Goal: Check status: Check status

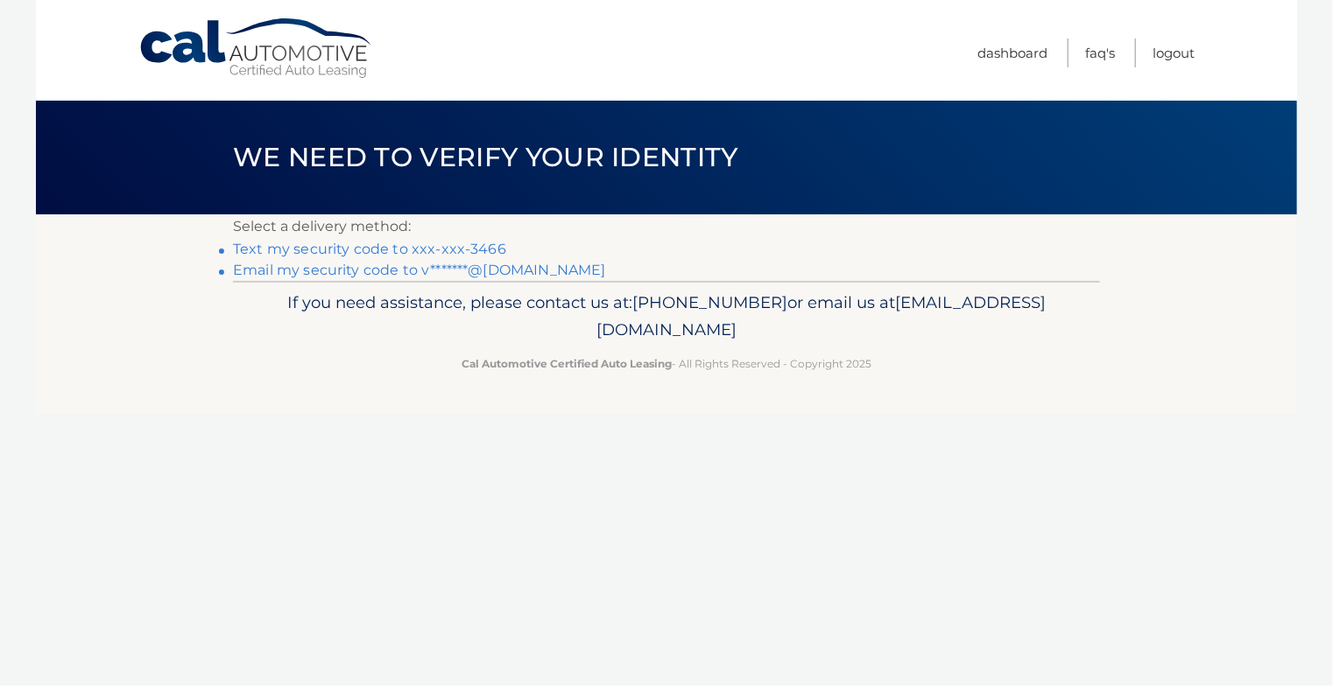
click at [482, 272] on link "Email my security code to v*******@[DOMAIN_NAME]" at bounding box center [419, 270] width 373 height 17
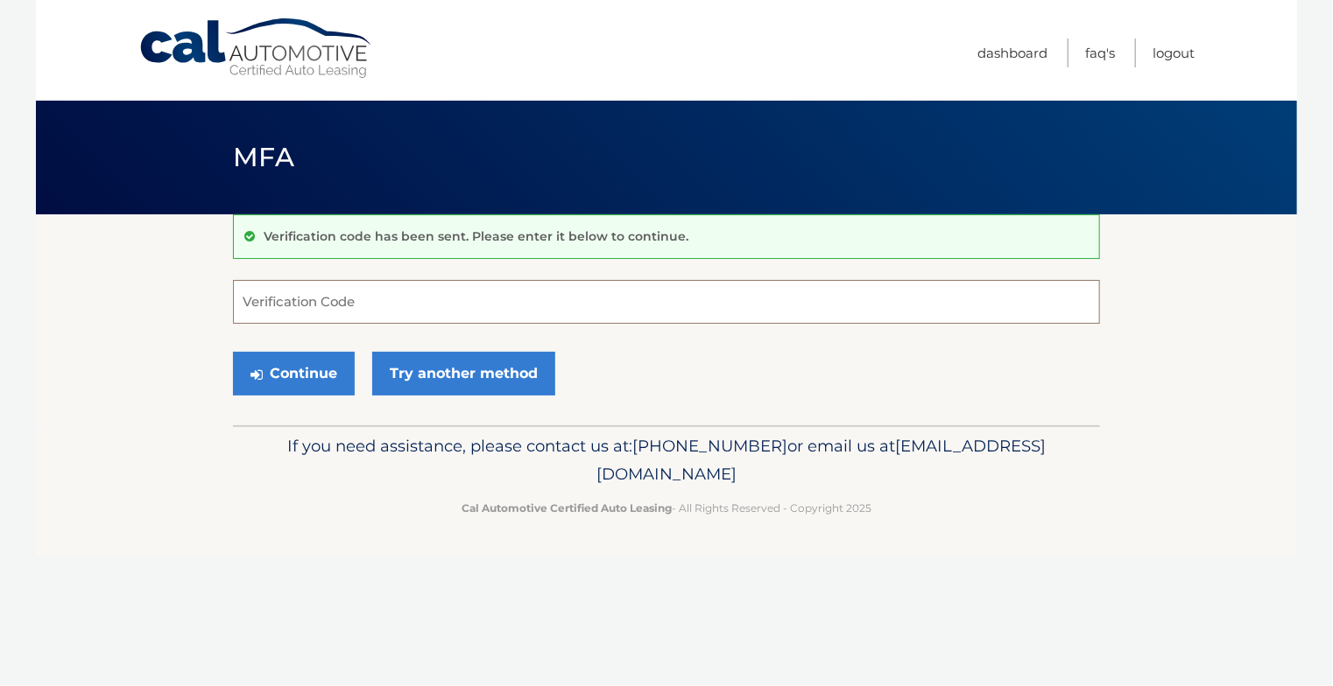
click at [305, 303] on input "Verification Code" at bounding box center [666, 302] width 867 height 44
paste input "126471"
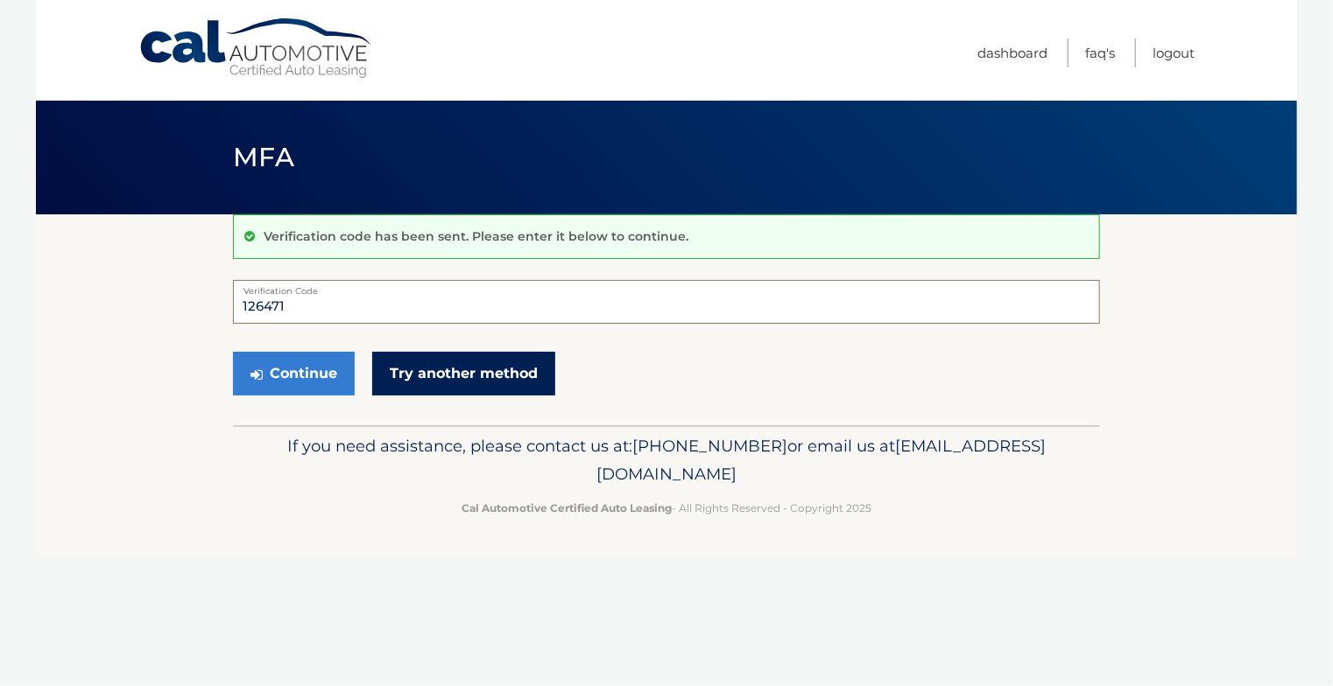
type input "126471"
click at [408, 354] on link "Try another method" at bounding box center [463, 374] width 183 height 44
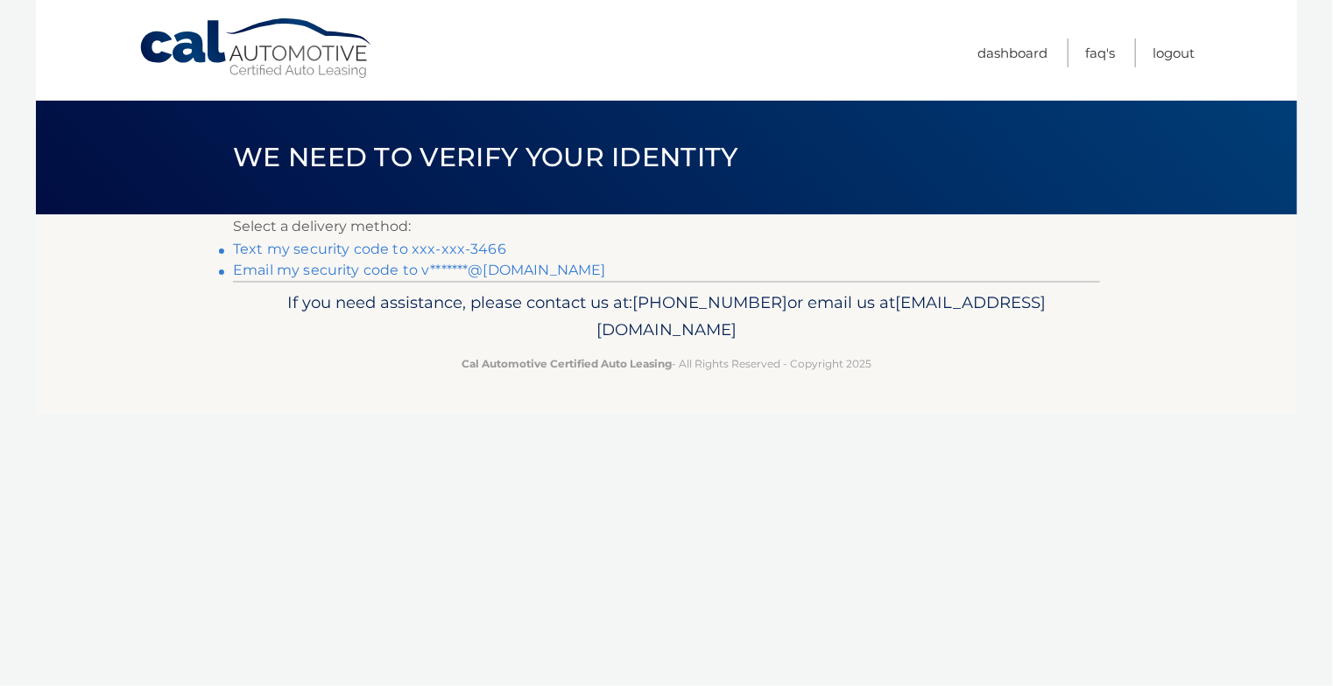
click at [471, 271] on link "Email my security code to v*******@[DOMAIN_NAME]" at bounding box center [419, 270] width 373 height 17
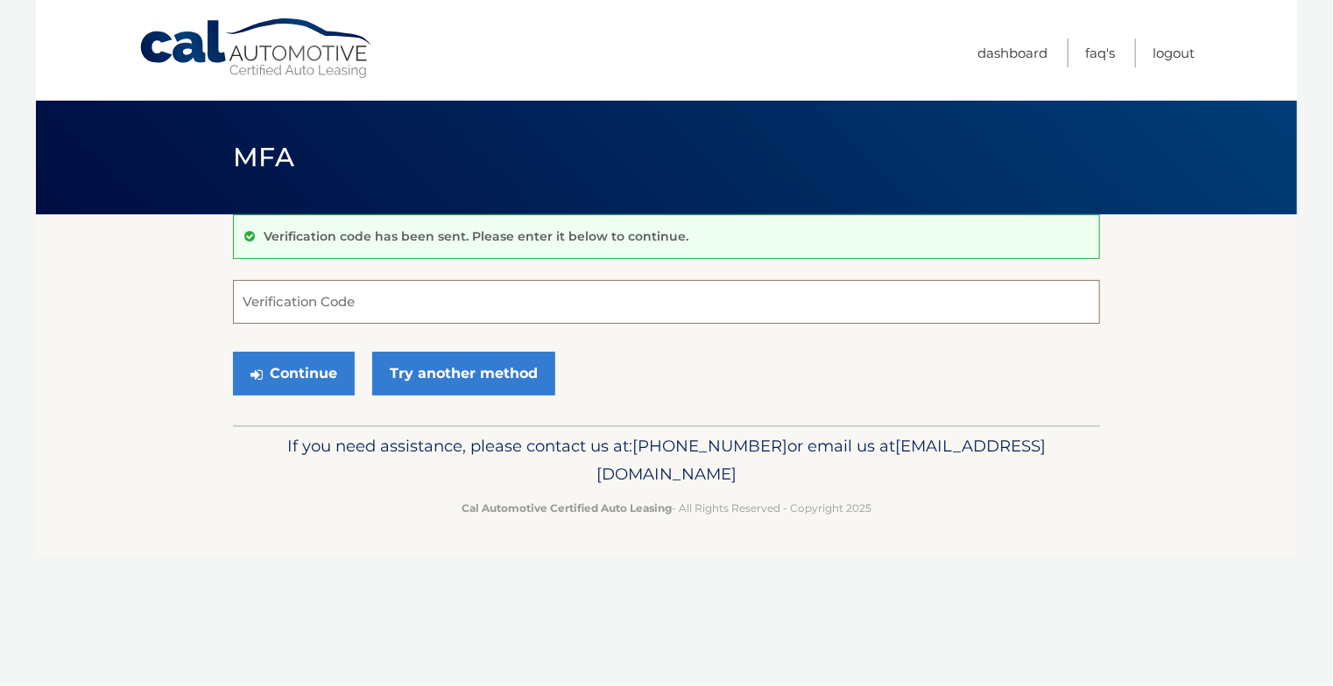
click at [384, 302] on input "Verification Code" at bounding box center [666, 302] width 867 height 44
paste input "319410"
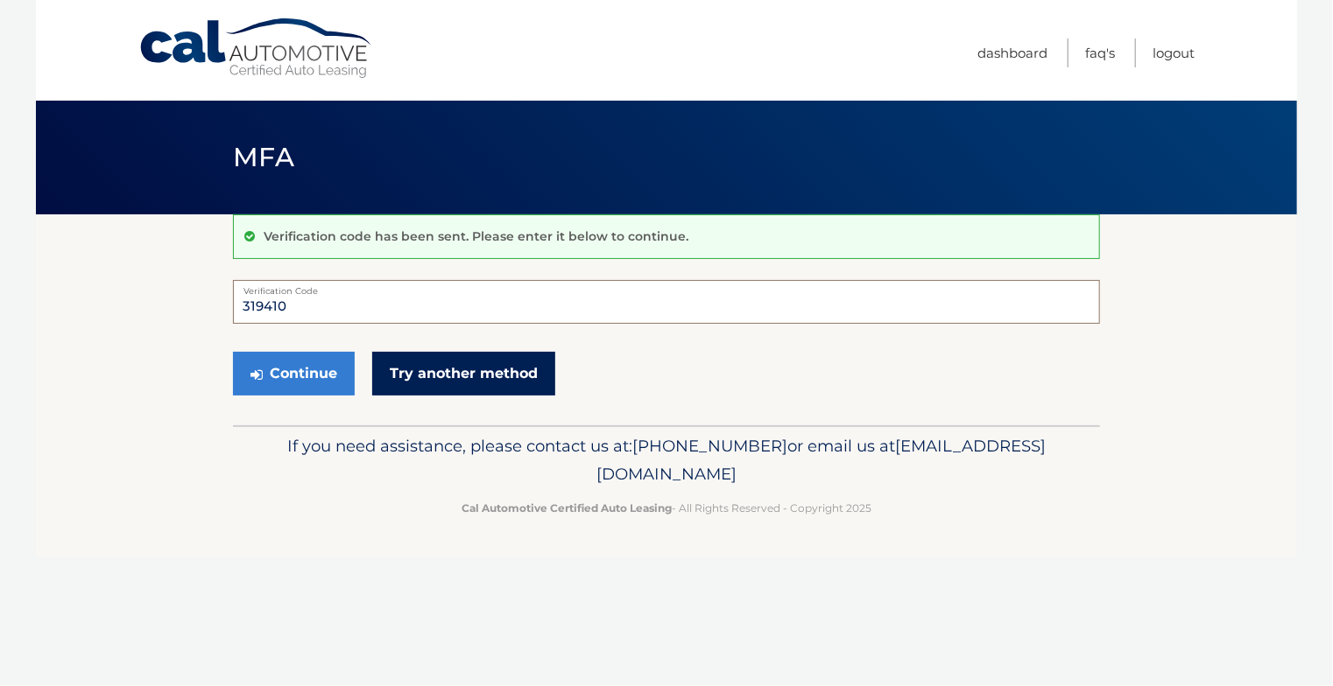
type input "319410"
click at [448, 391] on link "Try another method" at bounding box center [463, 374] width 183 height 44
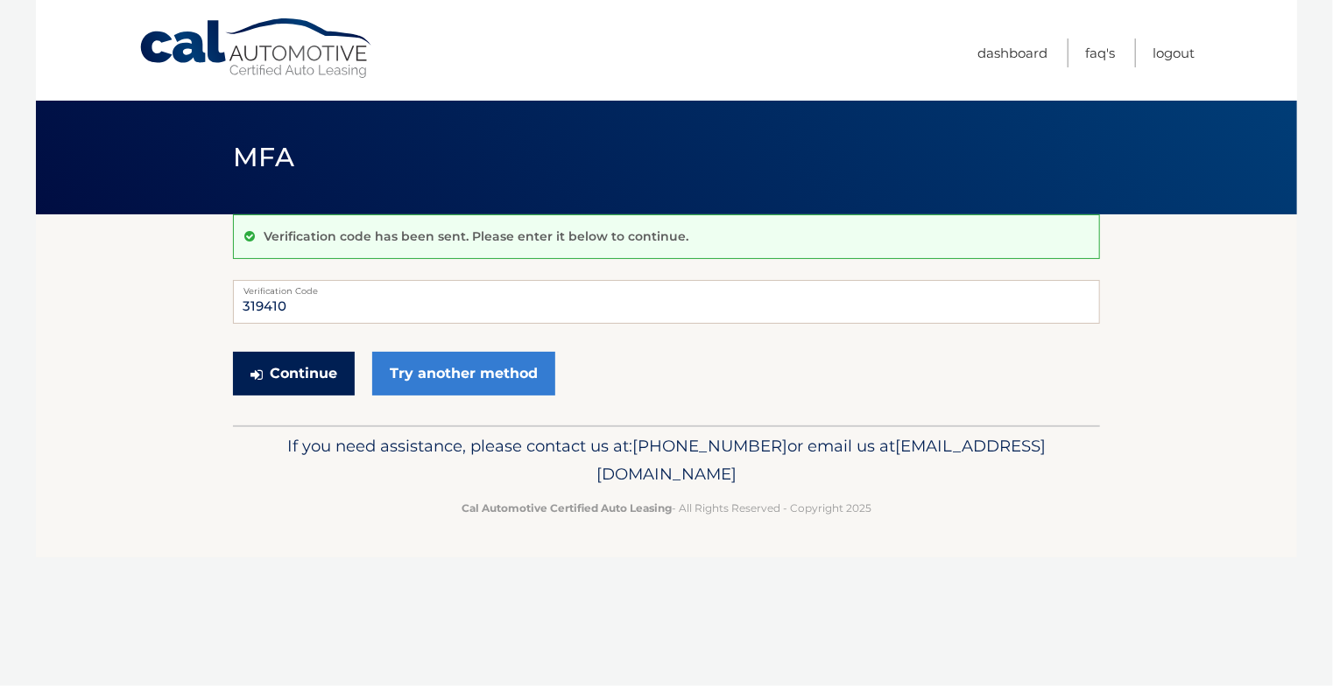
click at [286, 395] on button "Continue" at bounding box center [294, 374] width 122 height 44
click at [321, 280] on label "Verification Code" at bounding box center [666, 287] width 867 height 14
click at [321, 280] on input "319410" at bounding box center [666, 302] width 867 height 44
click at [322, 304] on input "319410" at bounding box center [666, 302] width 867 height 44
click at [308, 369] on button "Continue" at bounding box center [294, 374] width 122 height 44
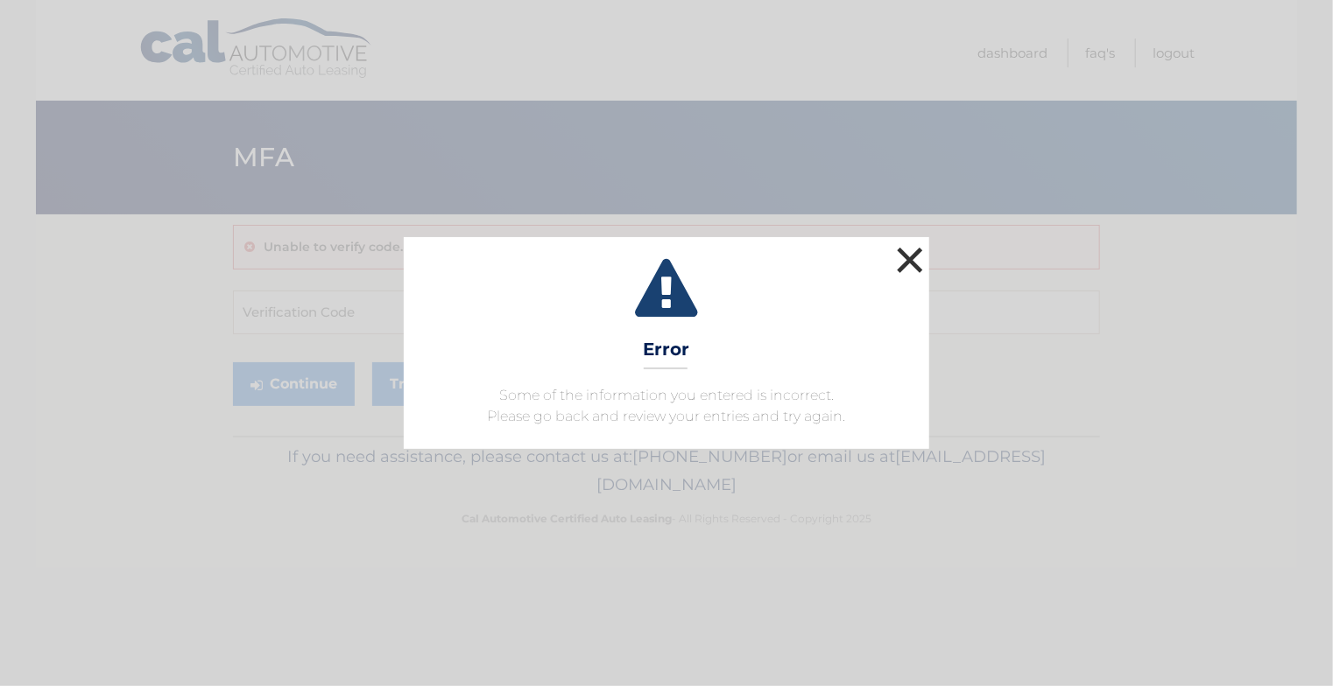
click at [914, 258] on button "×" at bounding box center [909, 260] width 35 height 35
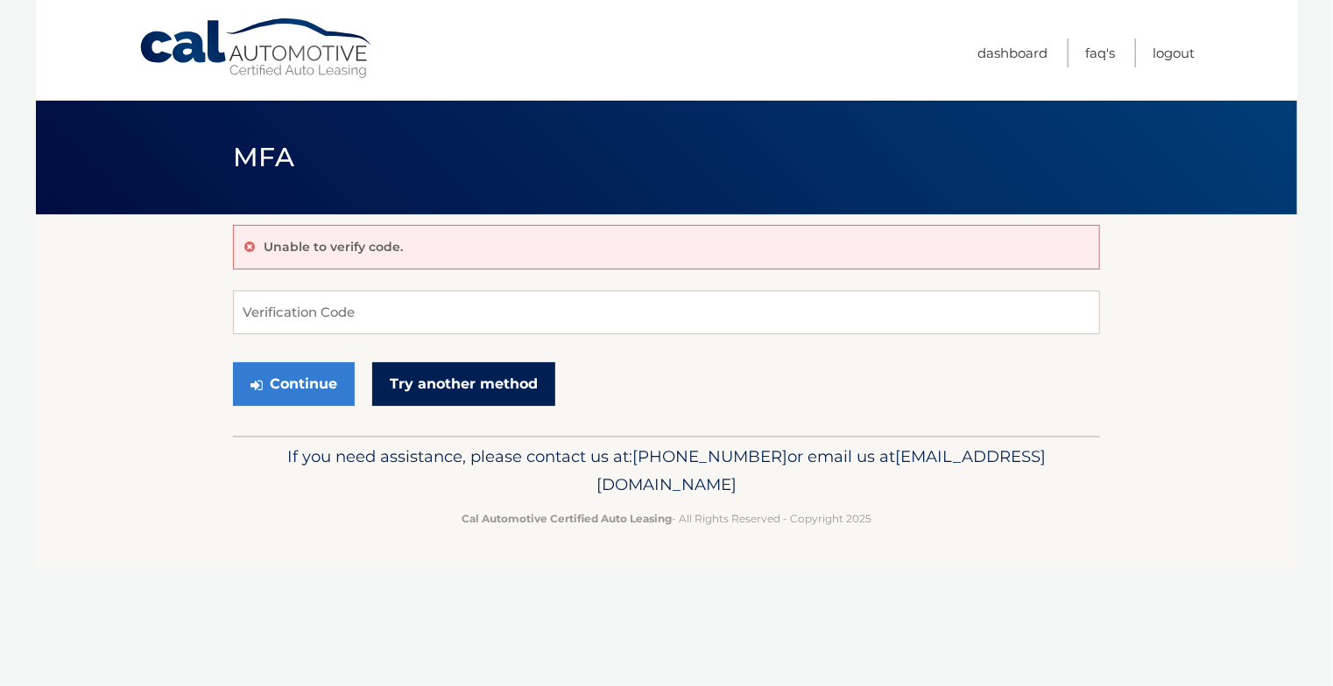
click at [476, 382] on link "Try another method" at bounding box center [463, 384] width 183 height 44
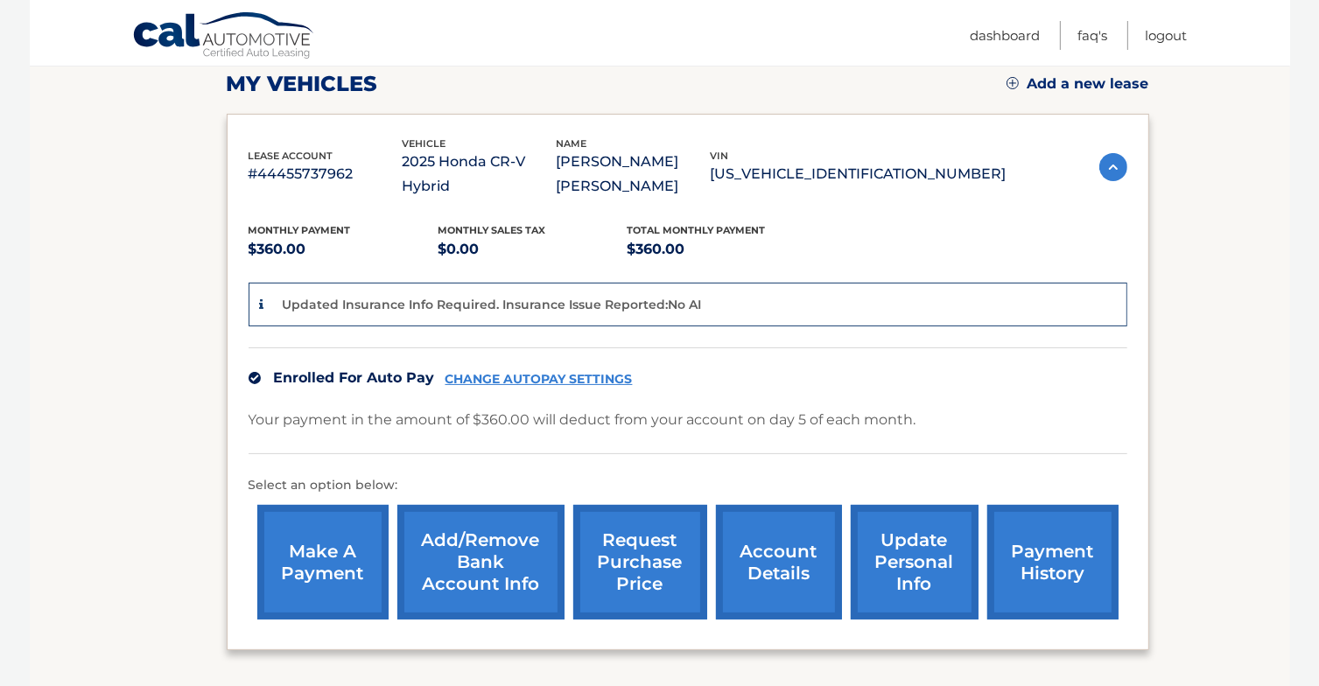
scroll to position [261, 0]
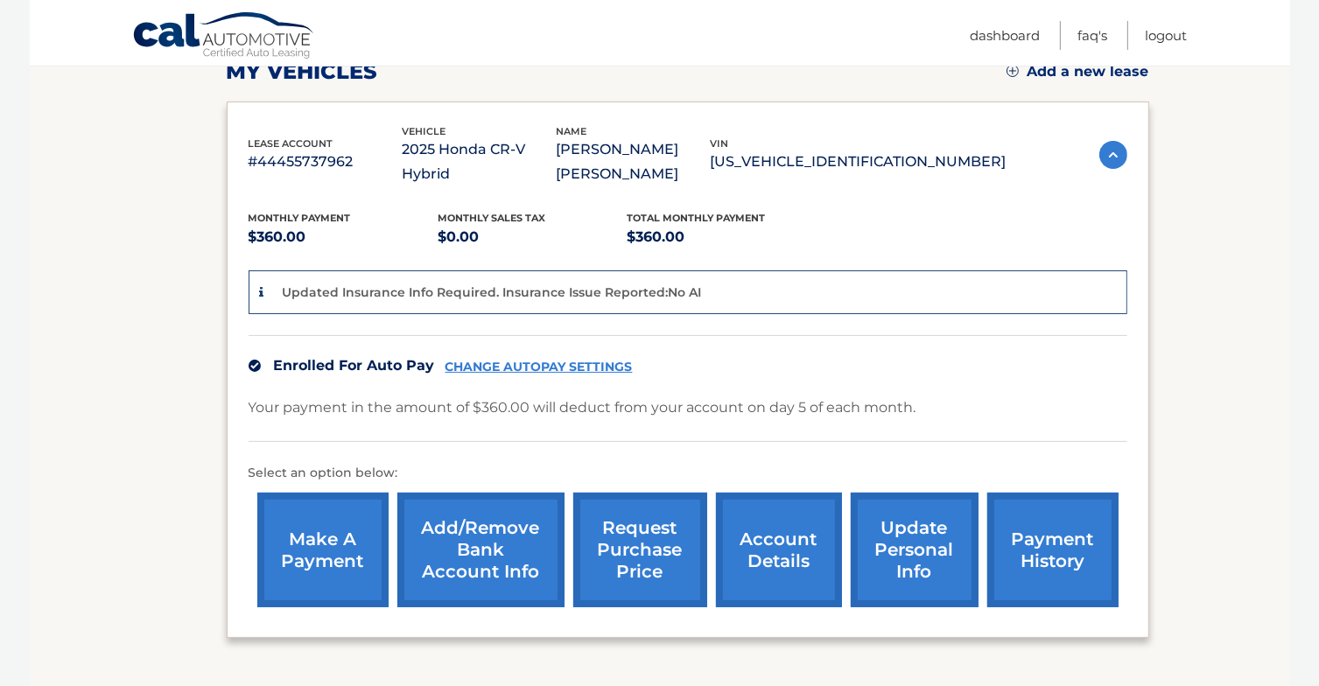
click at [777, 562] on link "account details" at bounding box center [779, 550] width 126 height 115
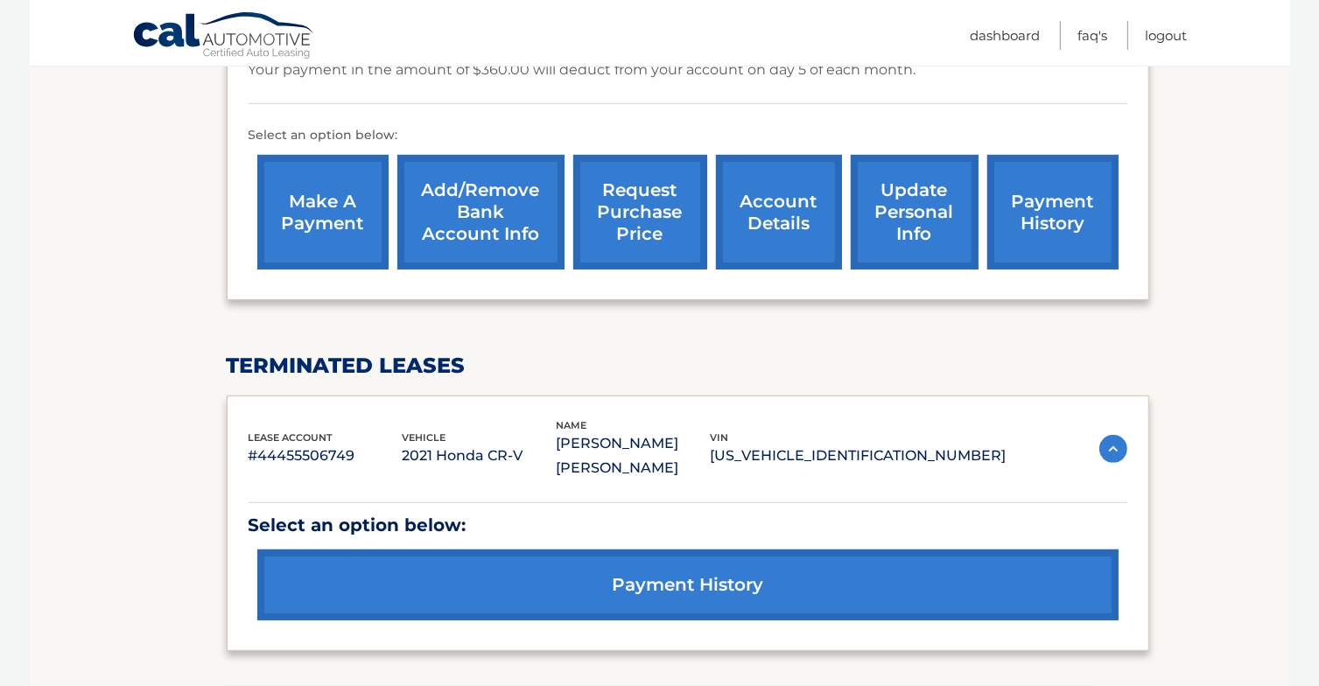
scroll to position [620, 0]
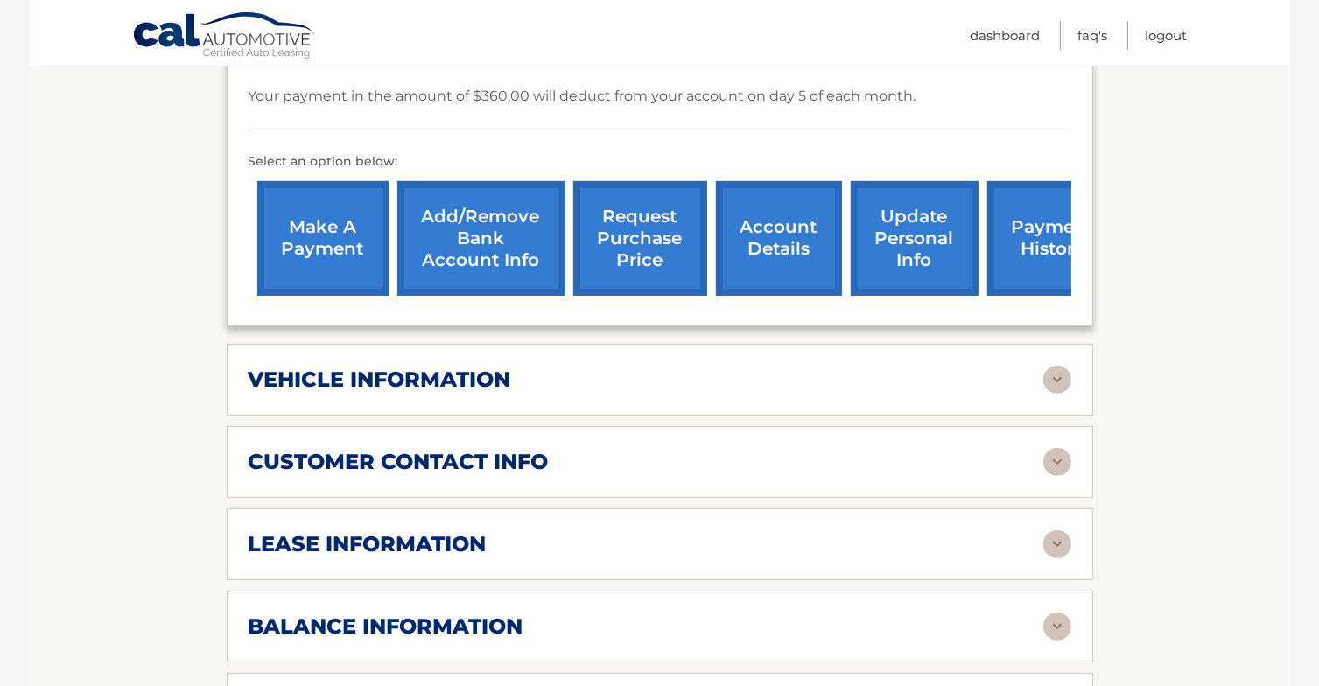
scroll to position [549, 0]
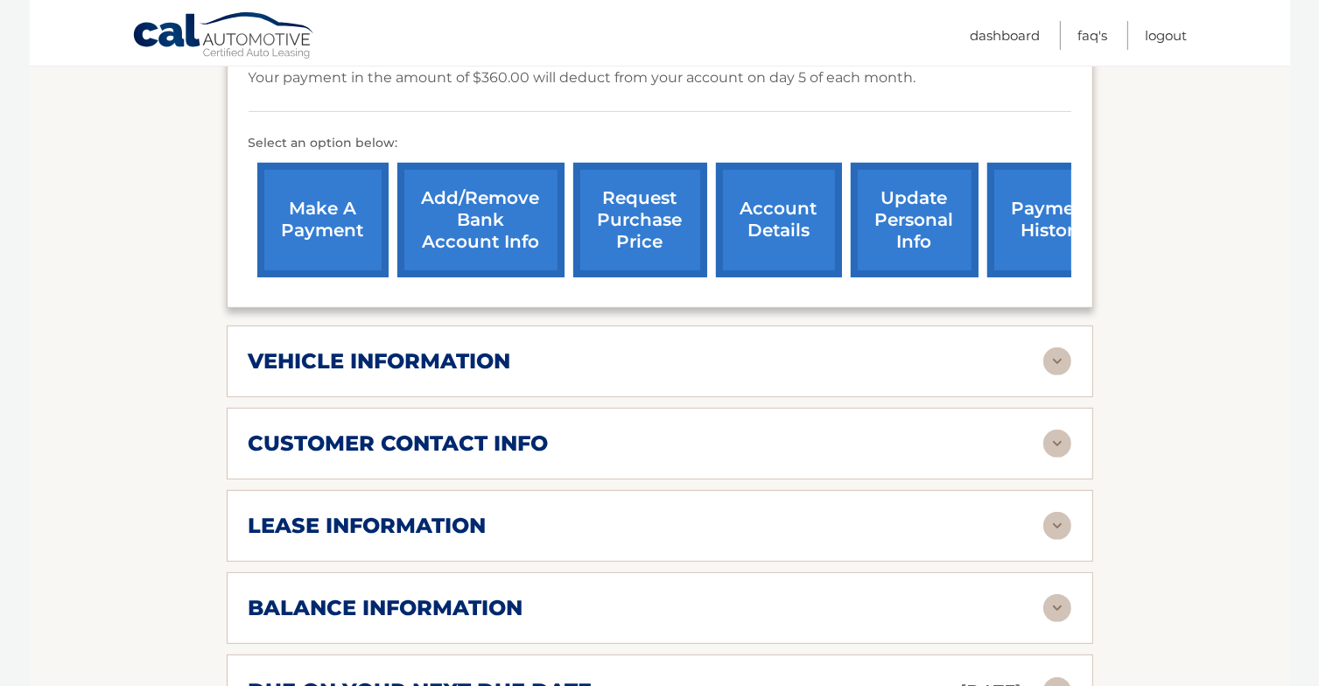
click at [510, 353] on h2 "vehicle information" at bounding box center [380, 361] width 263 height 26
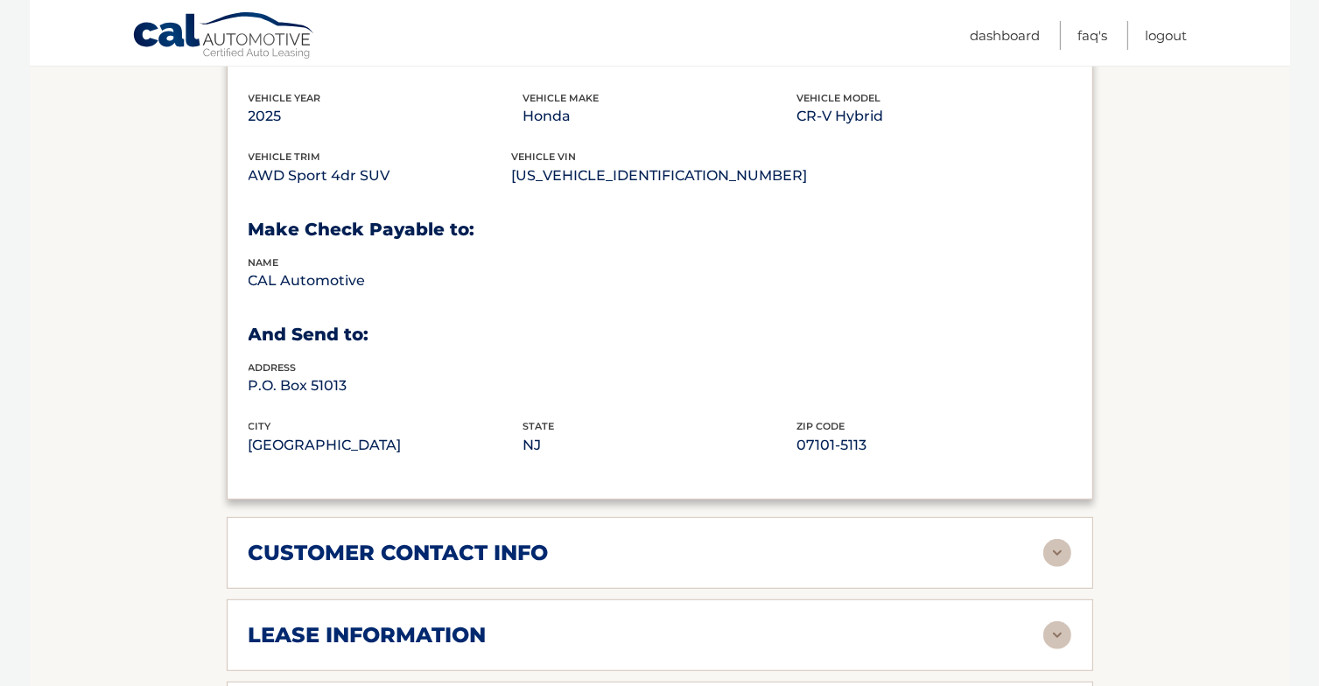
scroll to position [1051, 0]
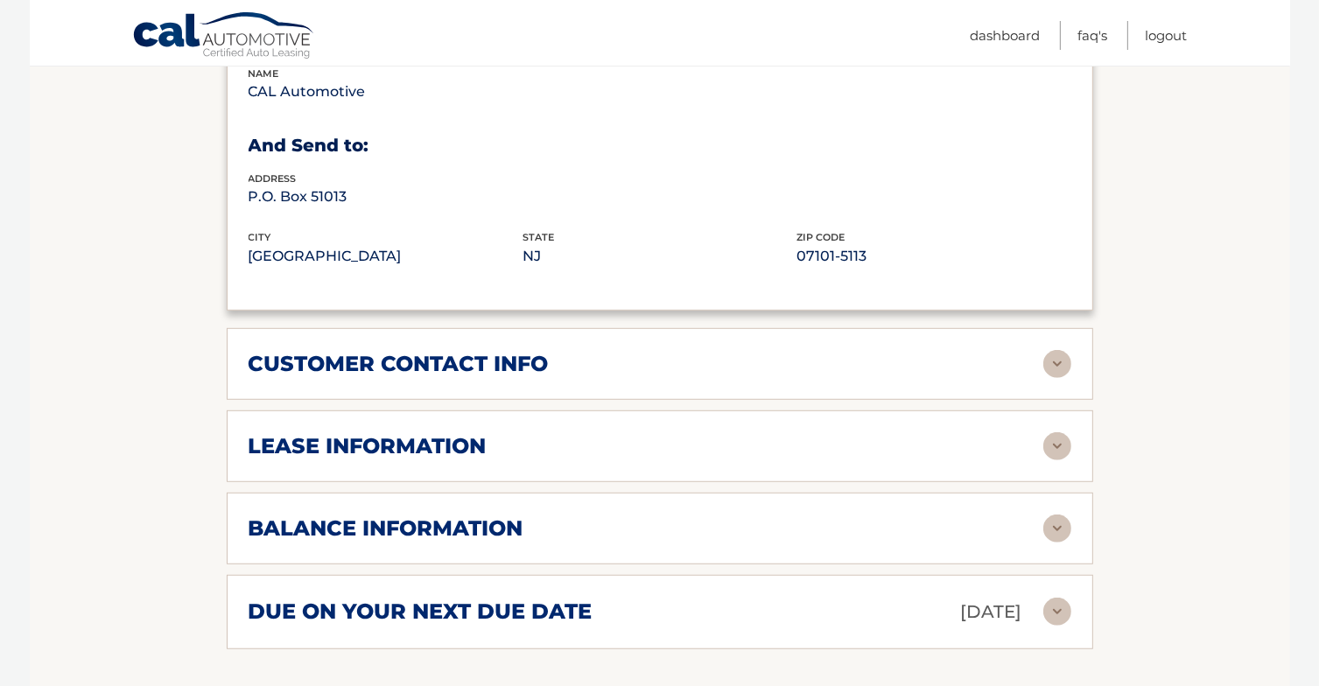
click at [446, 363] on h2 "customer contact info" at bounding box center [399, 364] width 300 height 26
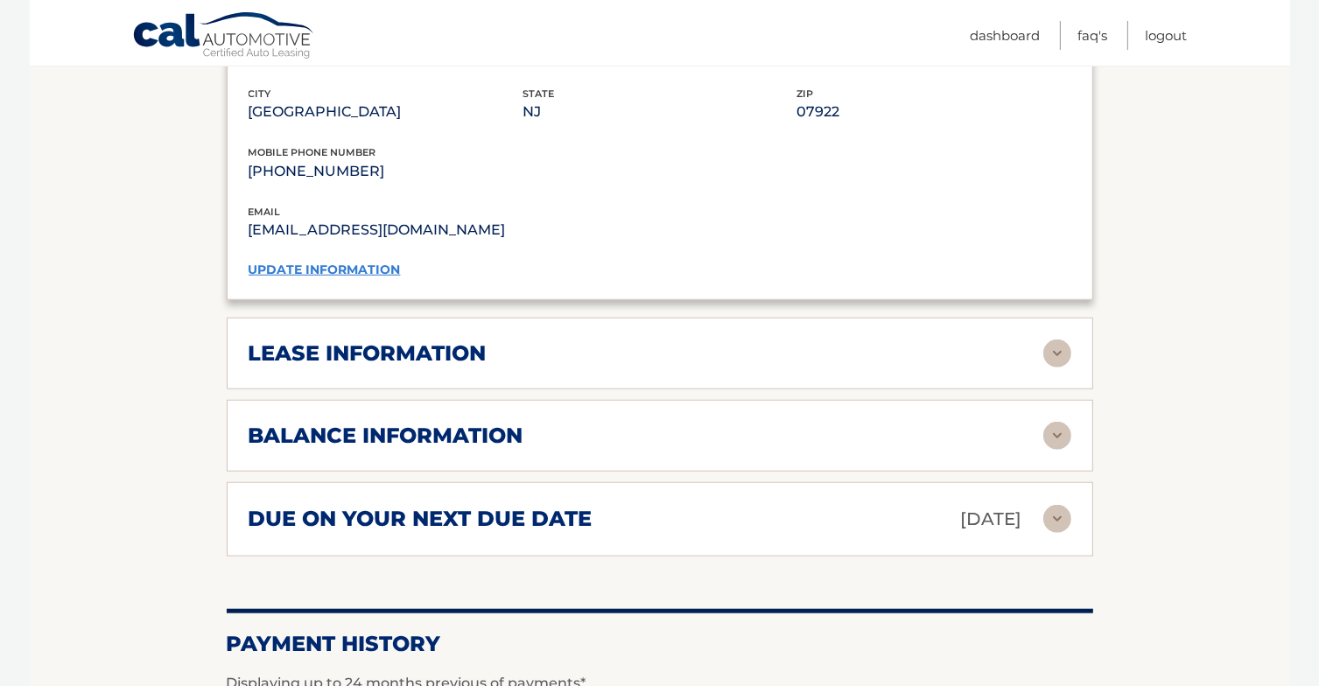
scroll to position [1488, 0]
click at [402, 345] on h2 "lease information" at bounding box center [368, 354] width 238 height 26
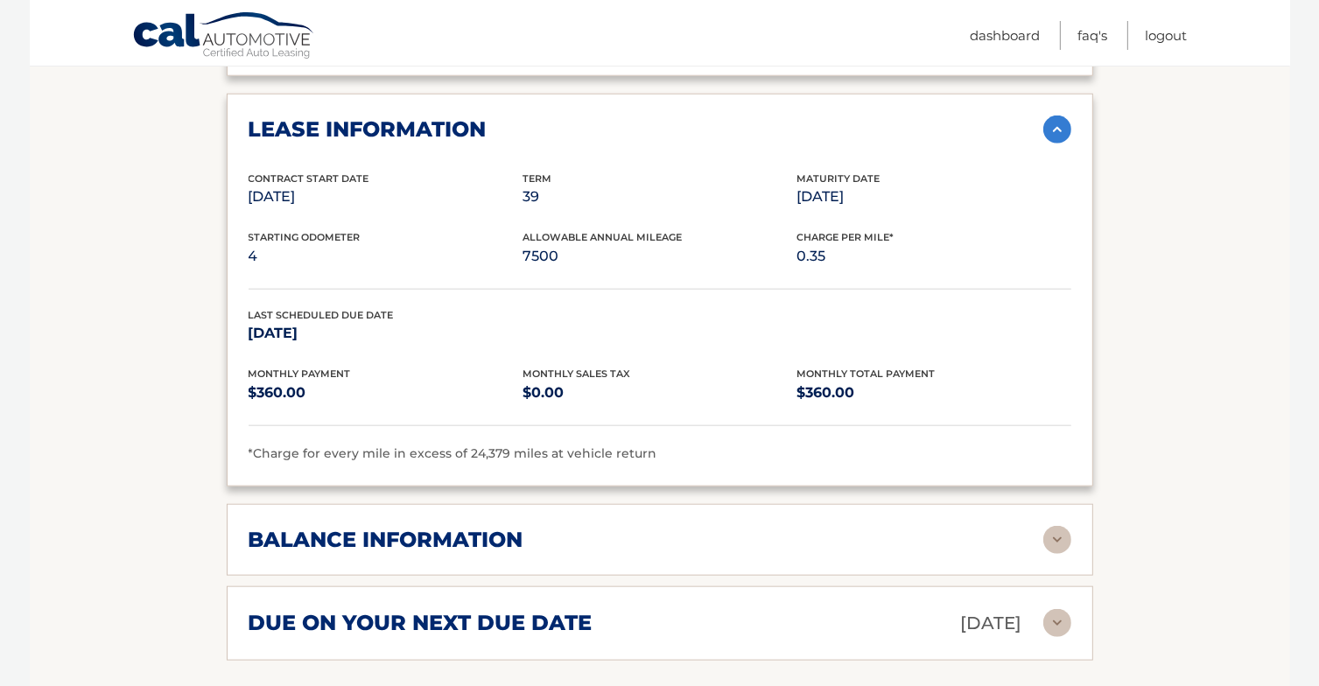
scroll to position [1726, 0]
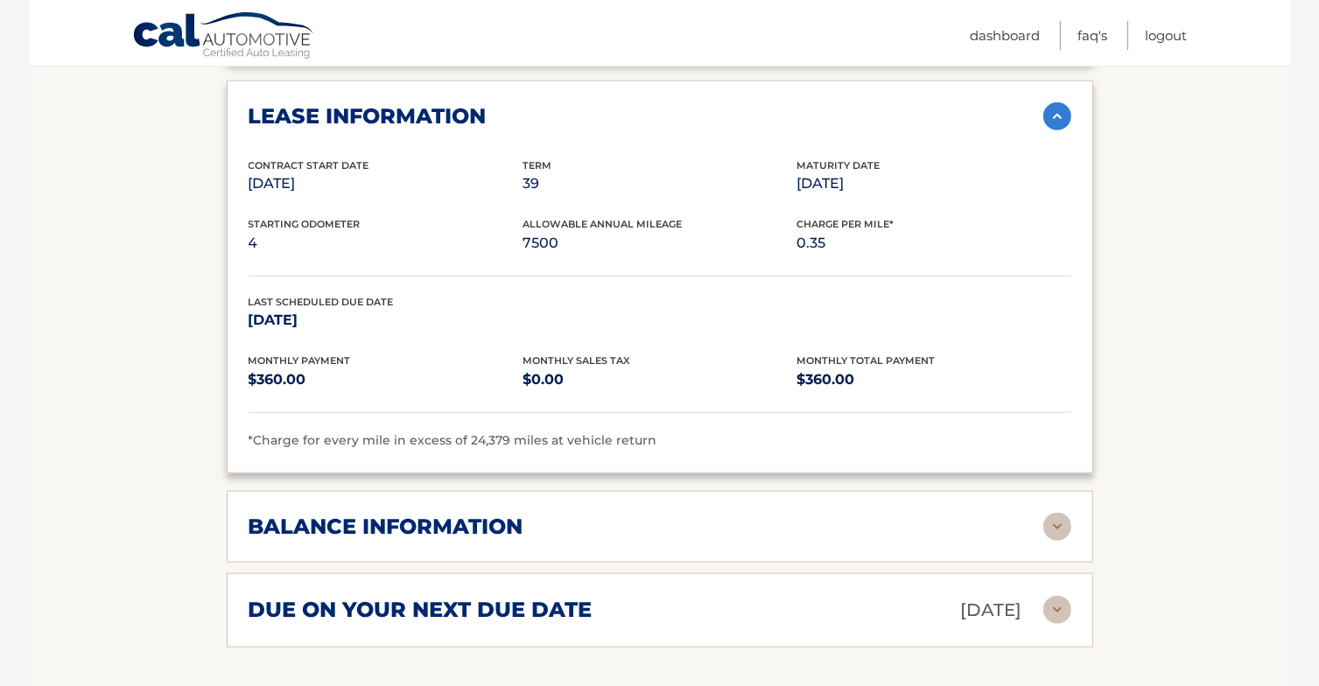
click at [406, 517] on h2 "balance information" at bounding box center [386, 527] width 275 height 26
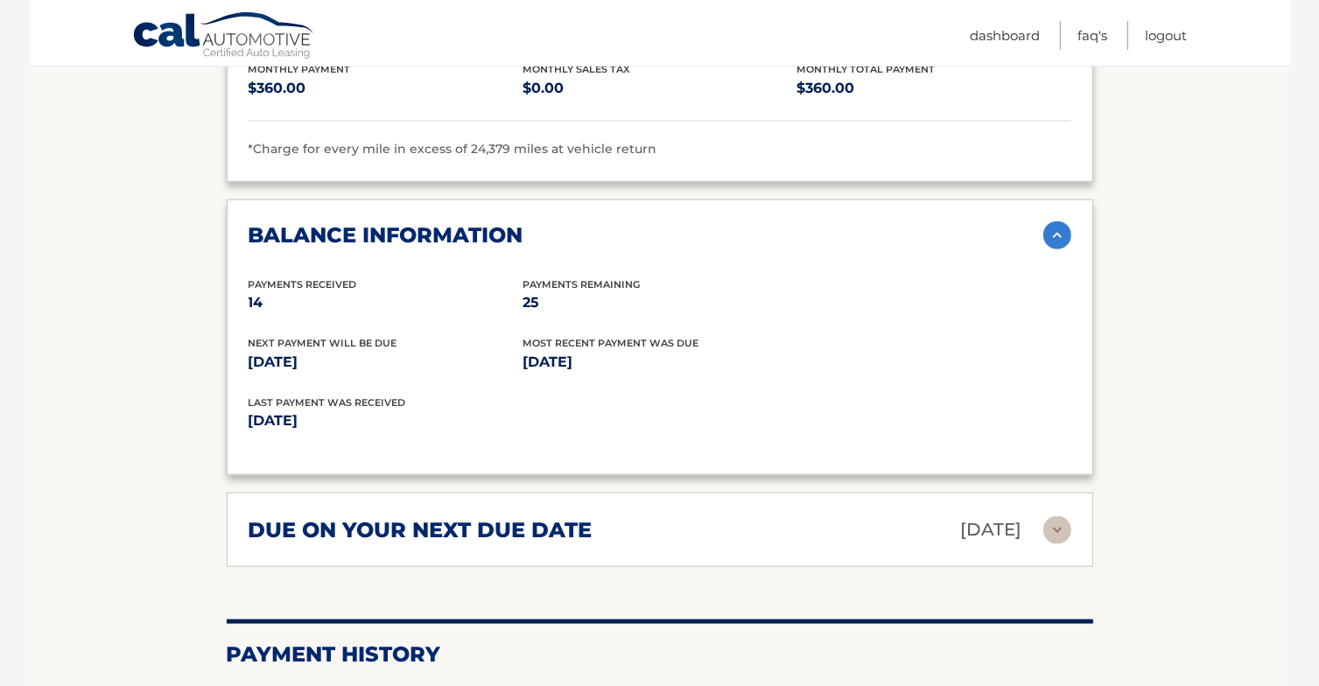
scroll to position [2021, 0]
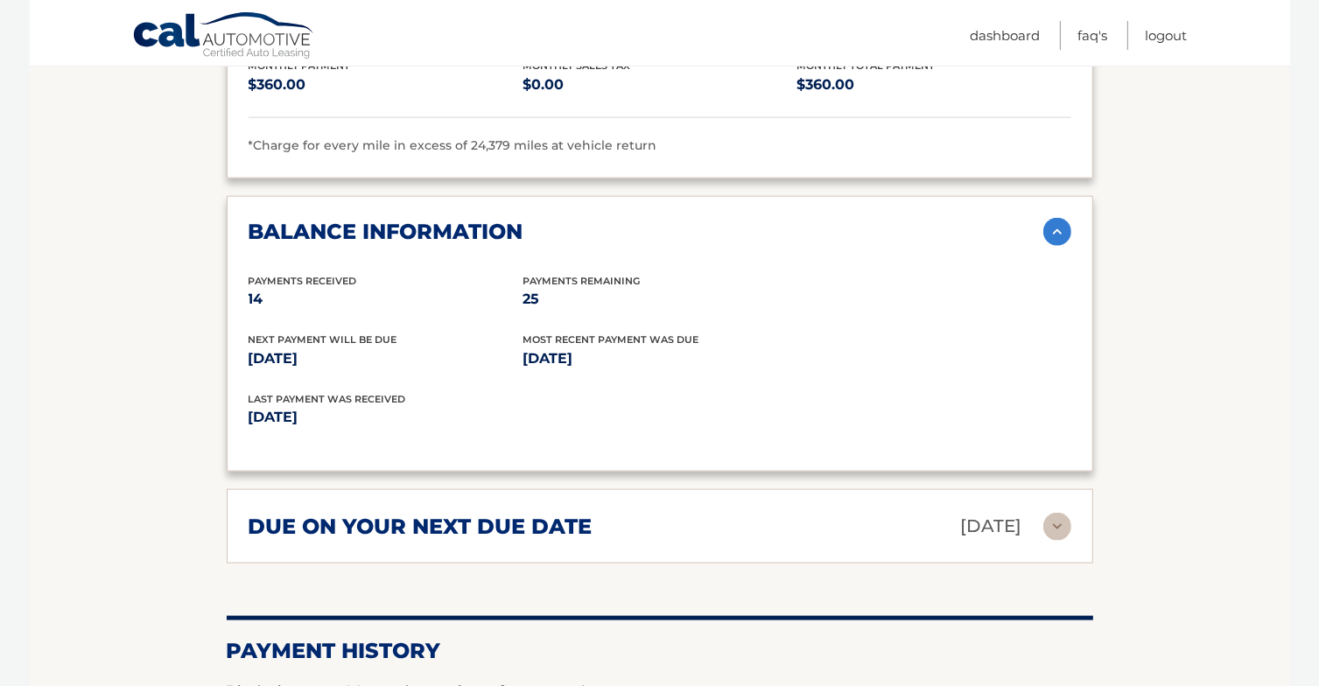
click at [406, 517] on h2 "due on your next due date" at bounding box center [421, 527] width 344 height 26
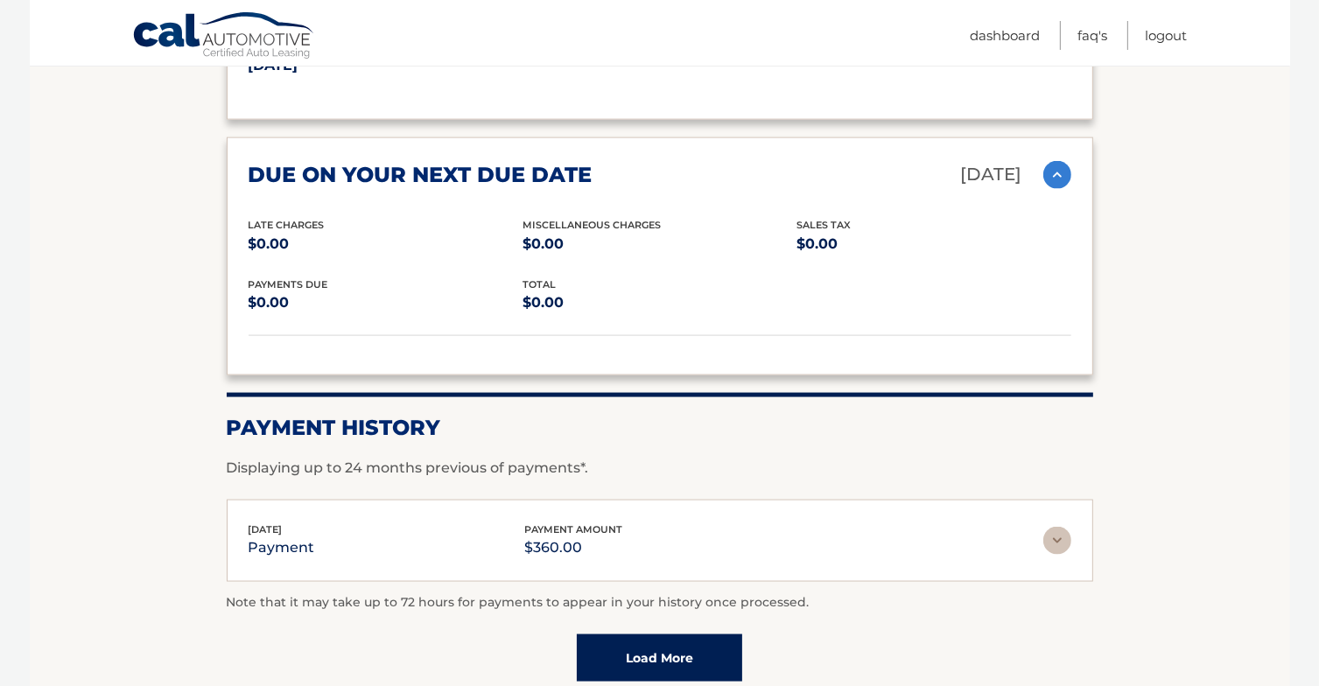
scroll to position [2522, 0]
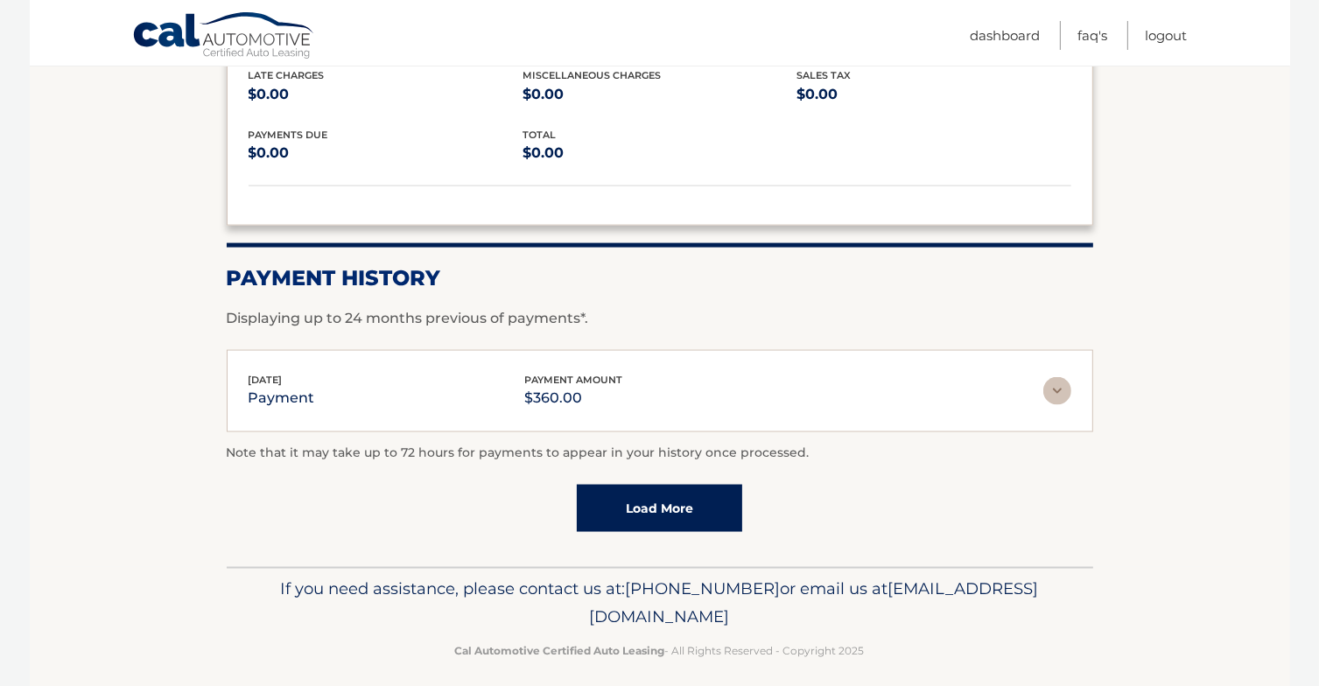
click at [658, 501] on link "Load More" at bounding box center [659, 508] width 165 height 47
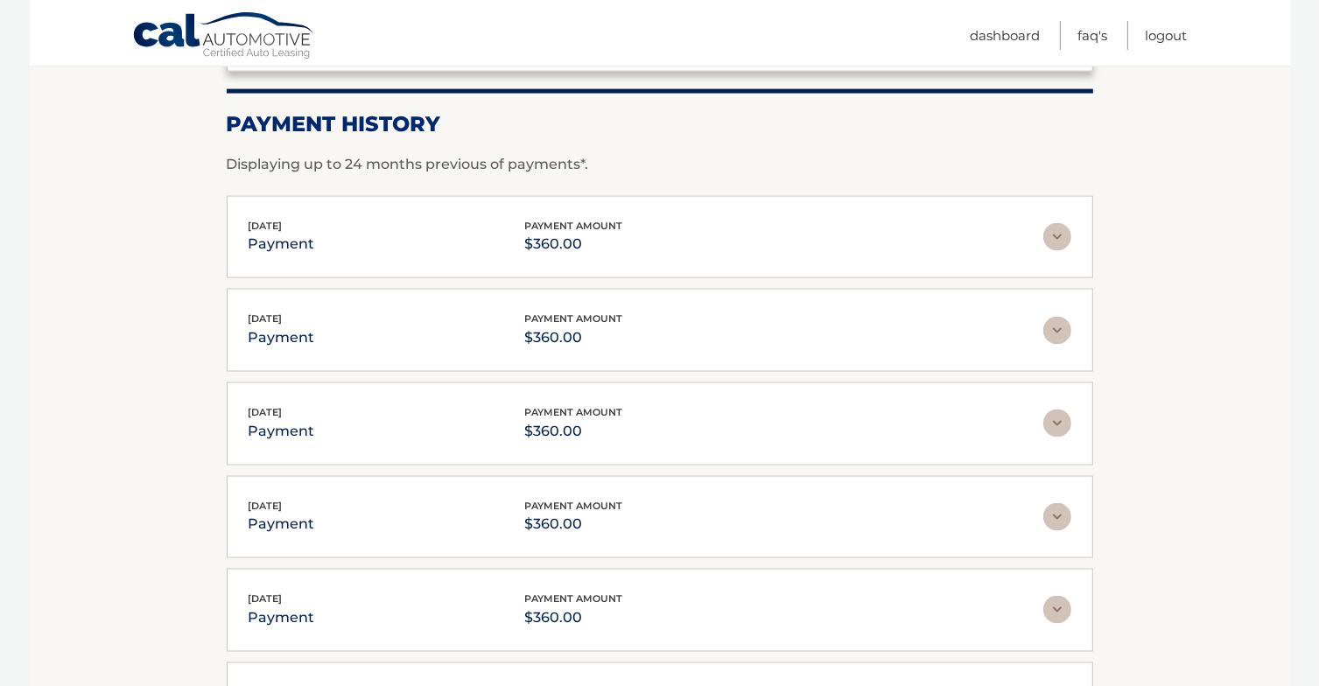
scroll to position [2985, 0]
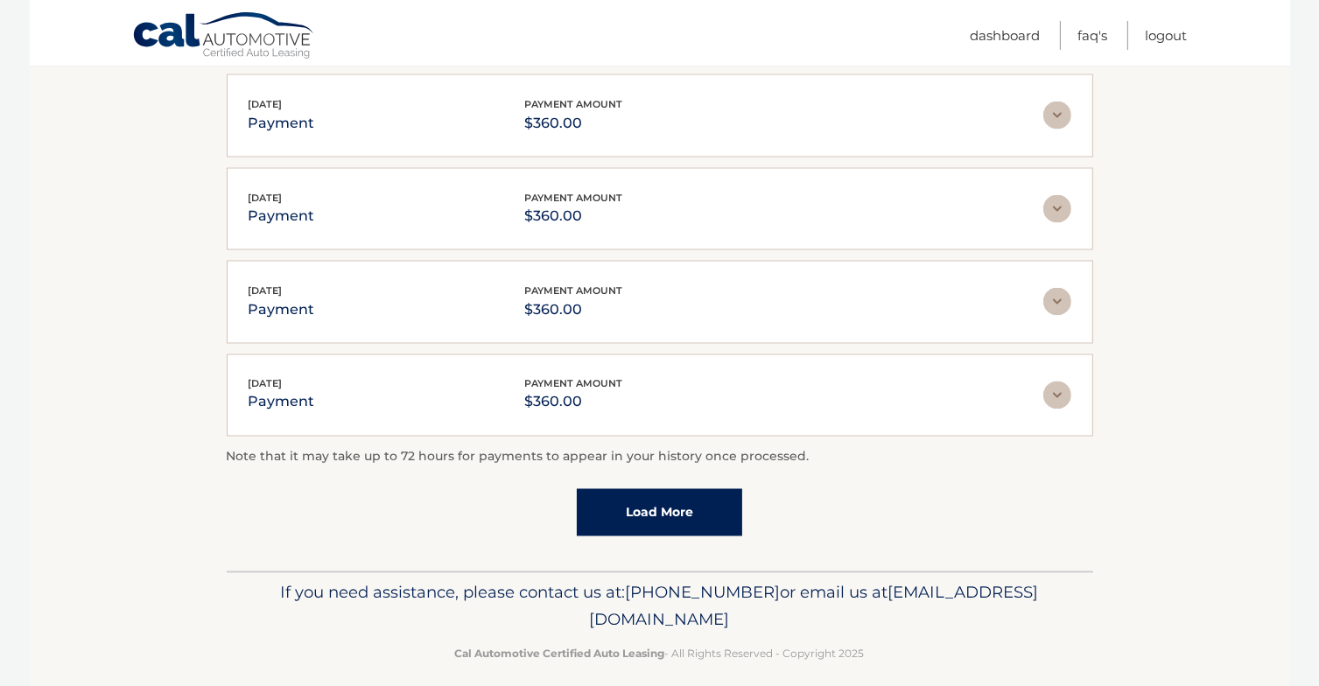
click at [641, 496] on link "Load More" at bounding box center [659, 512] width 165 height 47
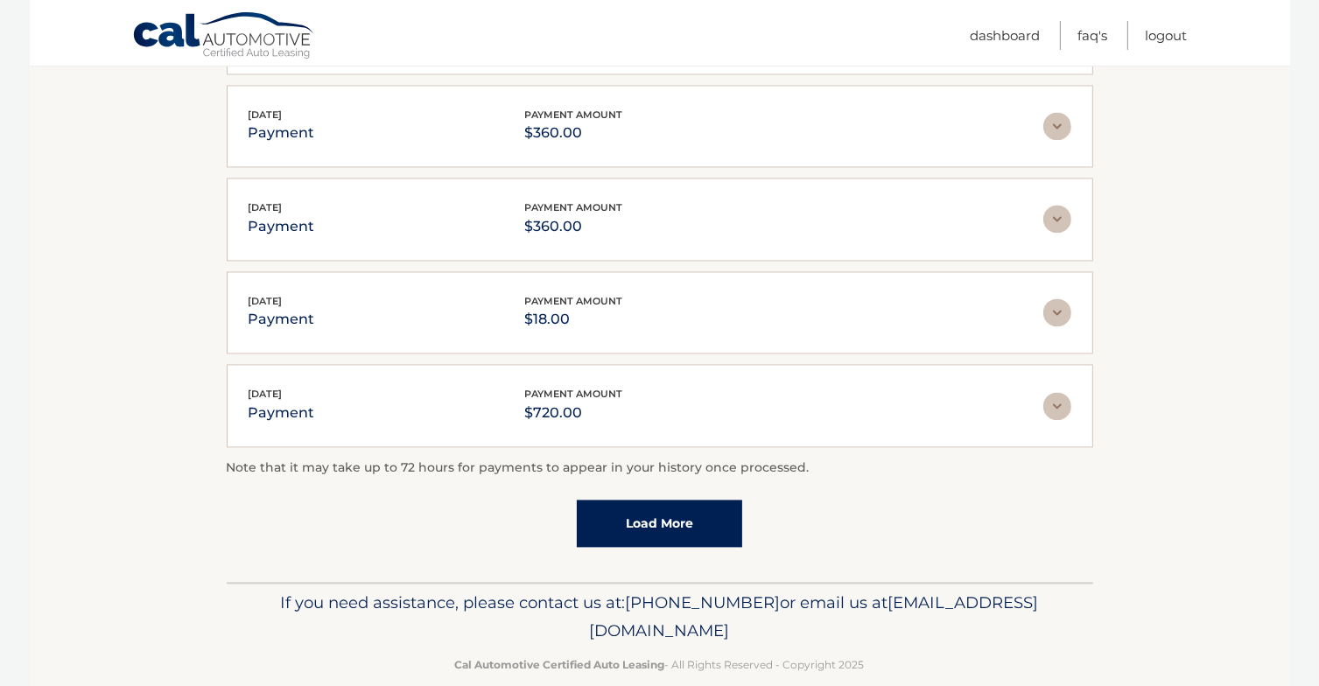
scroll to position [3447, 0]
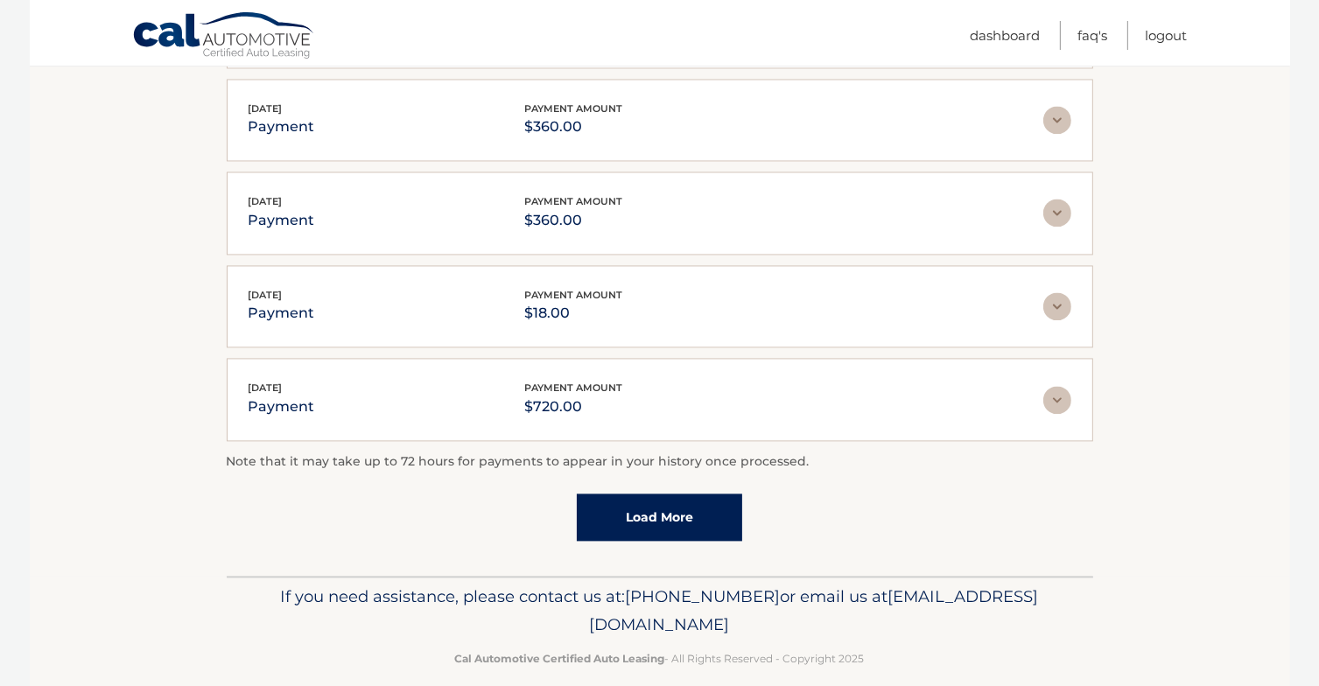
click at [641, 496] on link "Load More" at bounding box center [659, 517] width 165 height 47
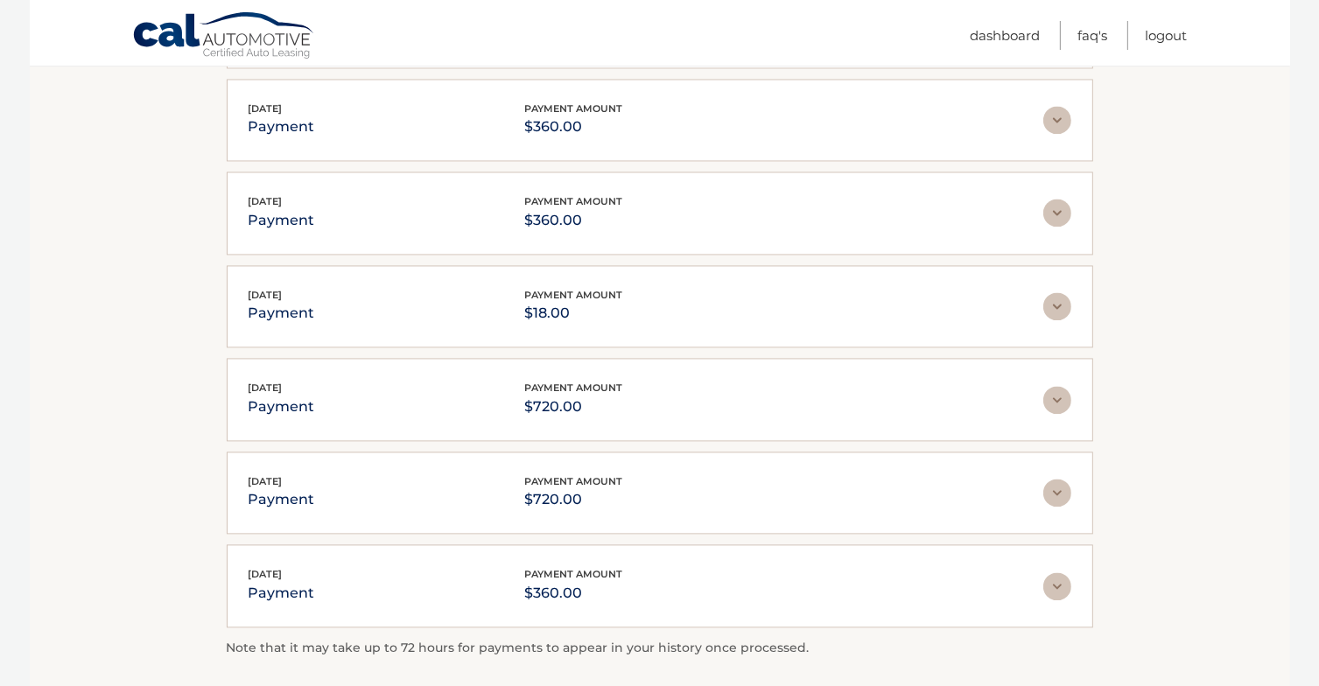
scroll to position [3584, 0]
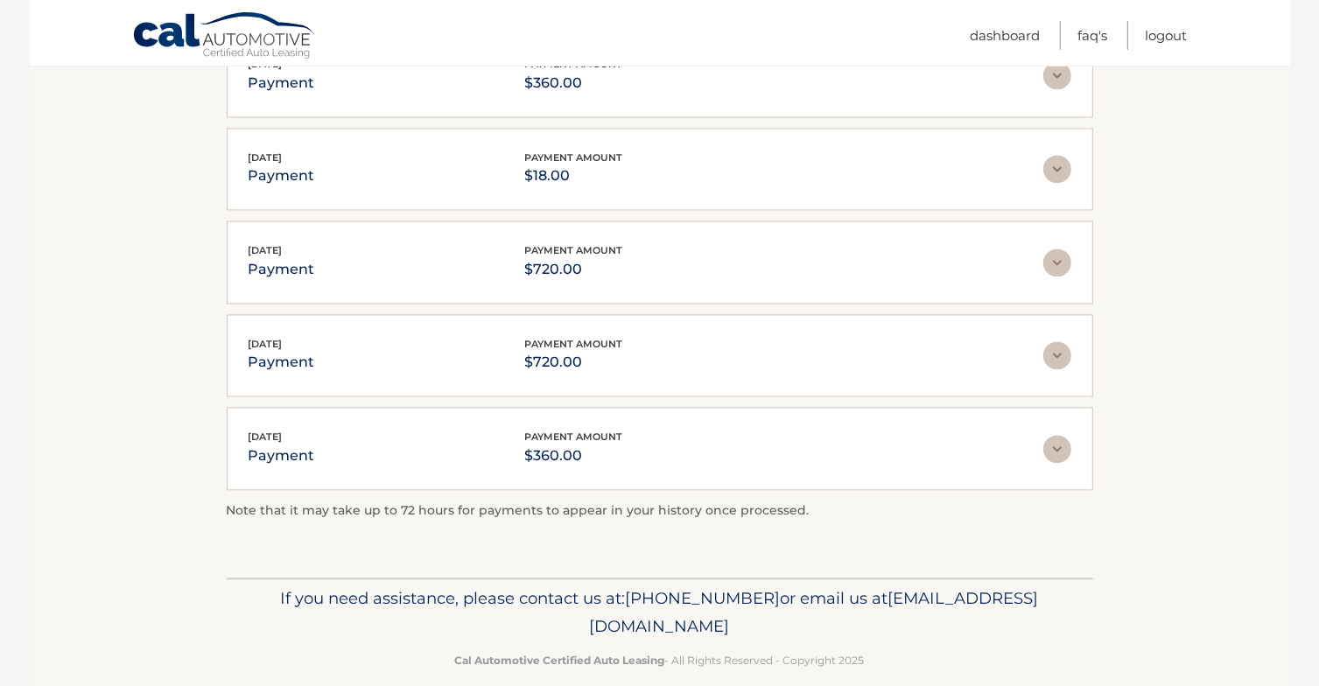
click at [431, 435] on div "Aug 05, 2024 payment payment amount $360.00" at bounding box center [646, 448] width 795 height 39
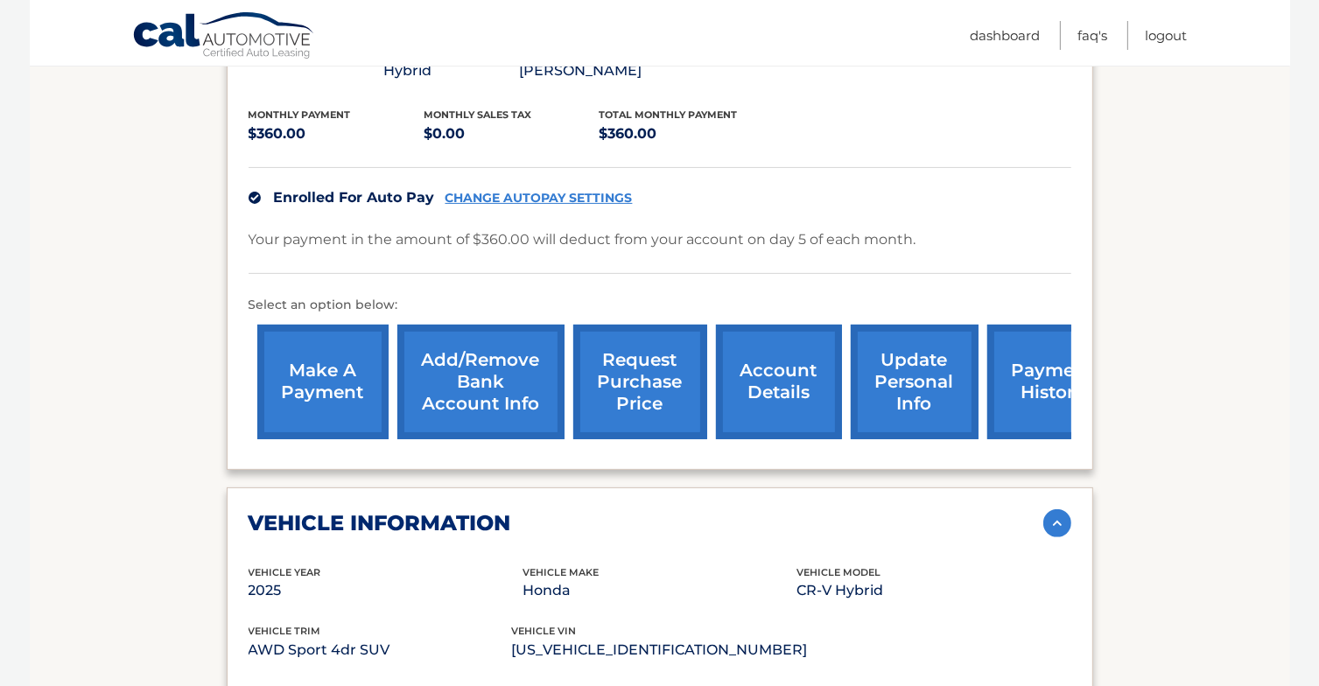
scroll to position [0, 0]
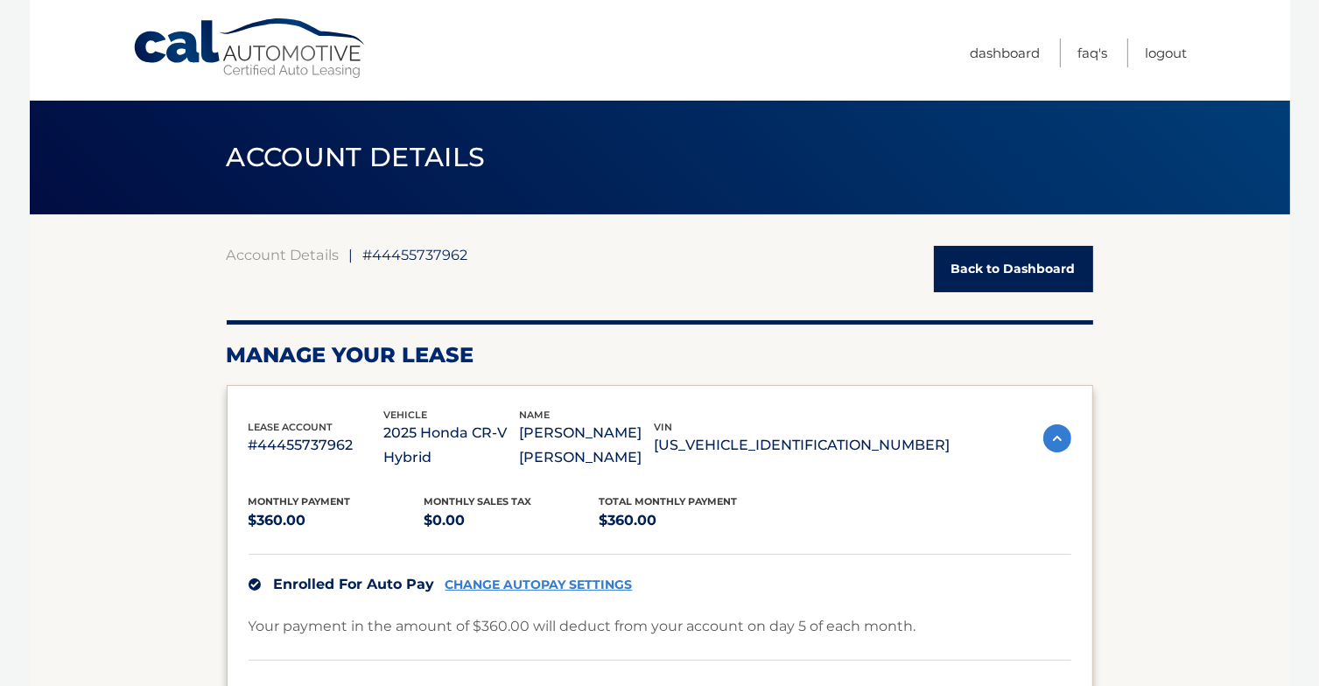
click at [988, 278] on link "Back to Dashboard" at bounding box center [1013, 269] width 159 height 46
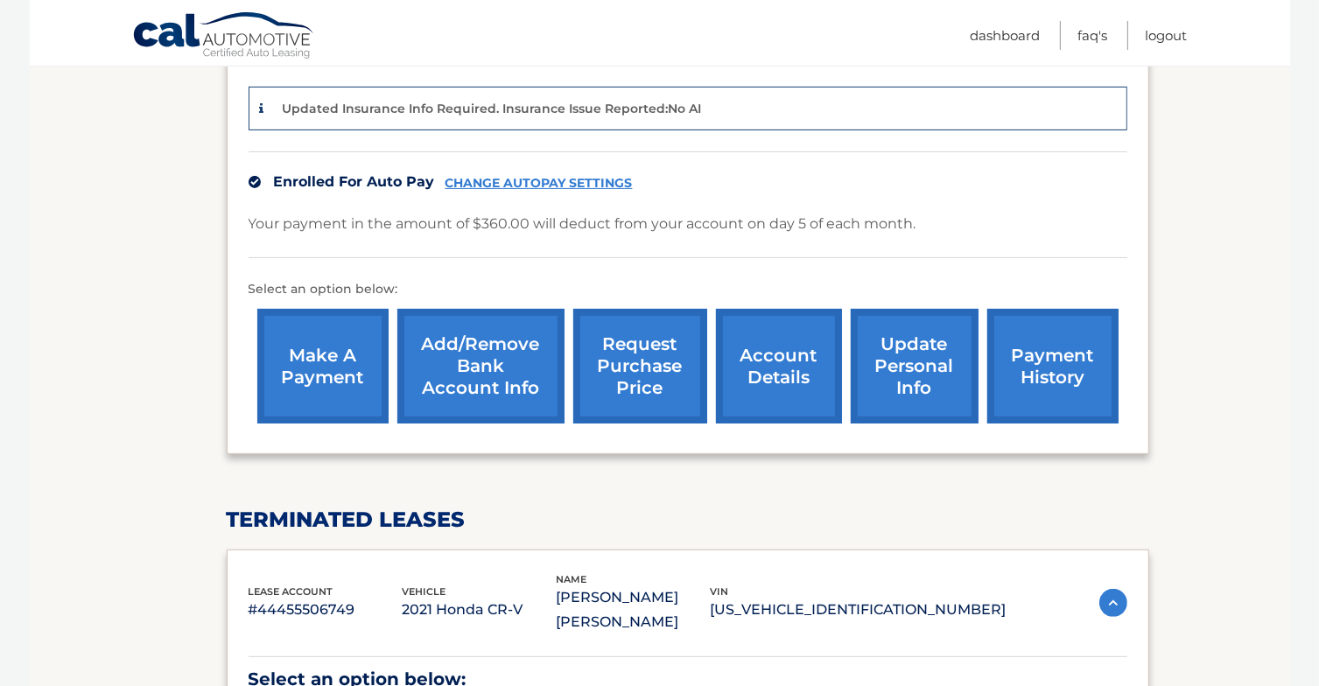
scroll to position [448, 0]
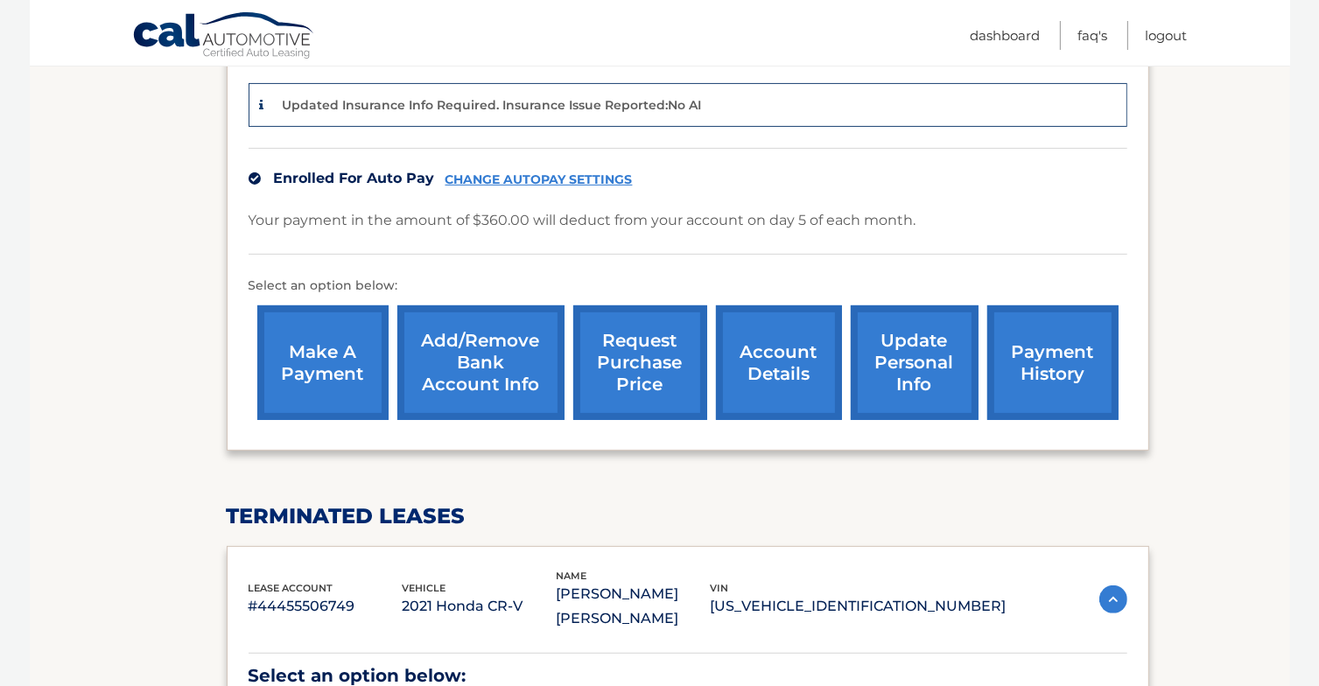
click at [782, 367] on link "account details" at bounding box center [779, 363] width 126 height 115
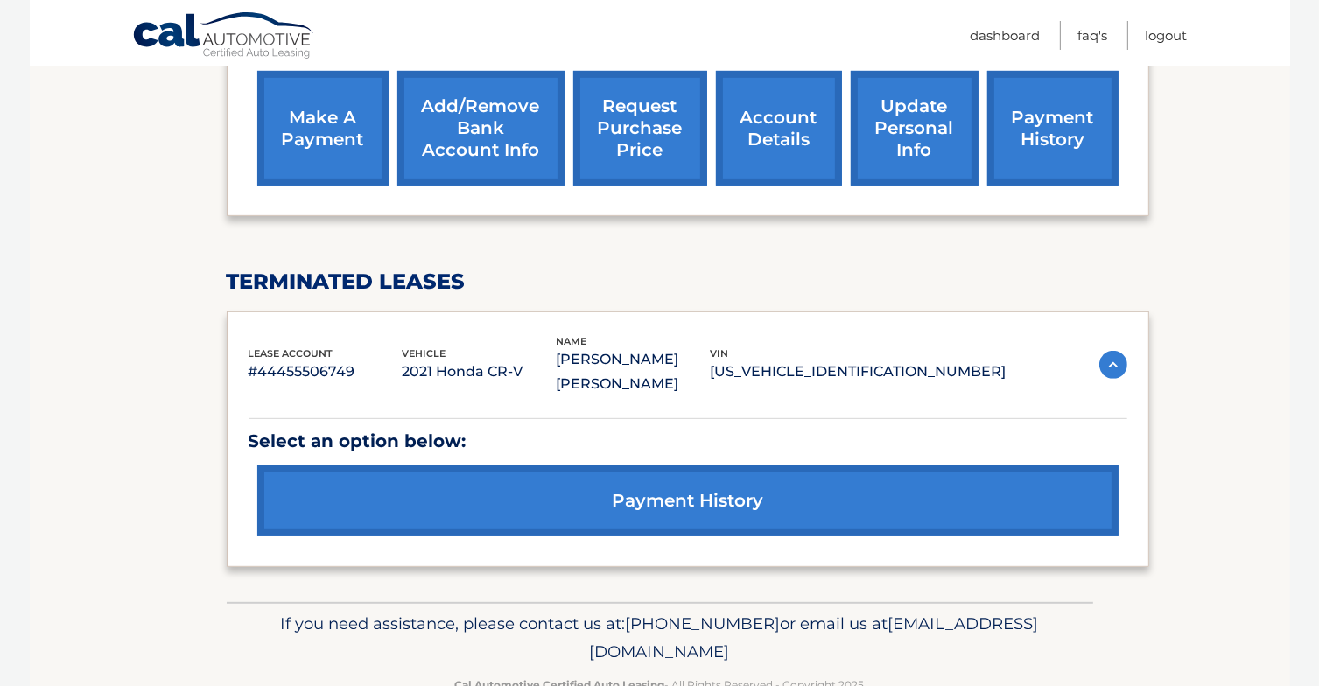
scroll to position [727, 0]
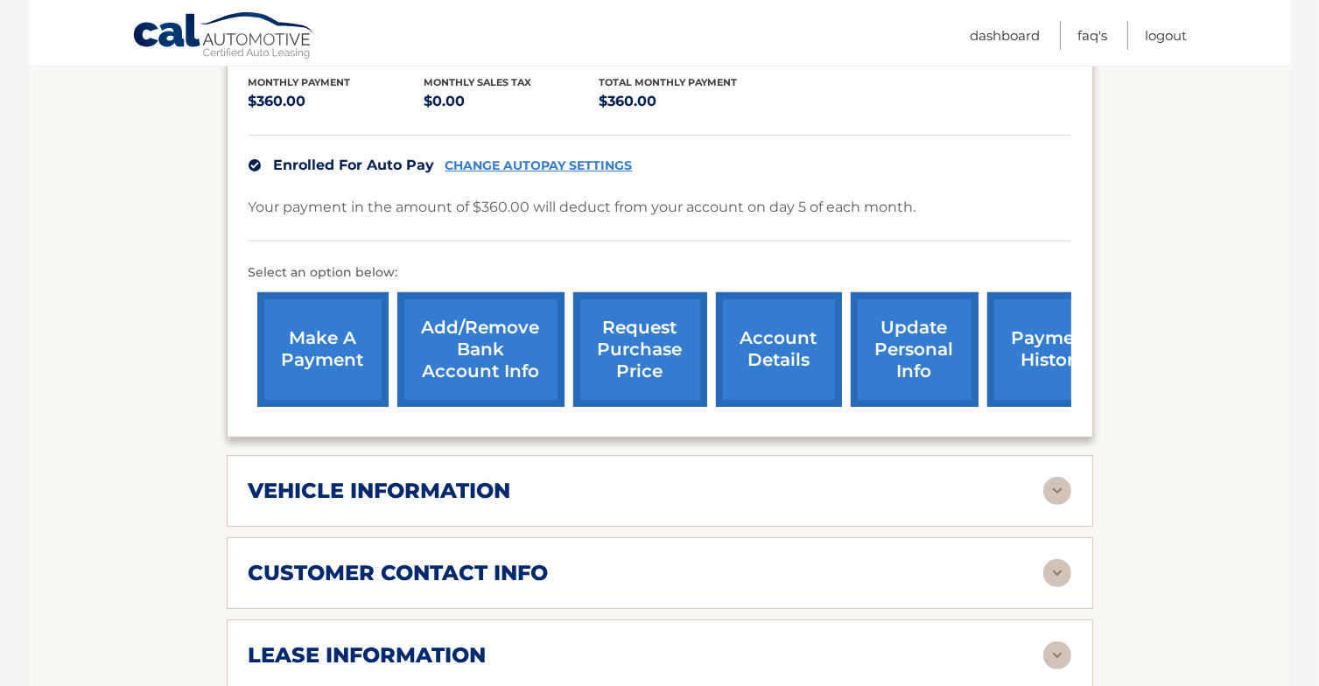
scroll to position [539, 0]
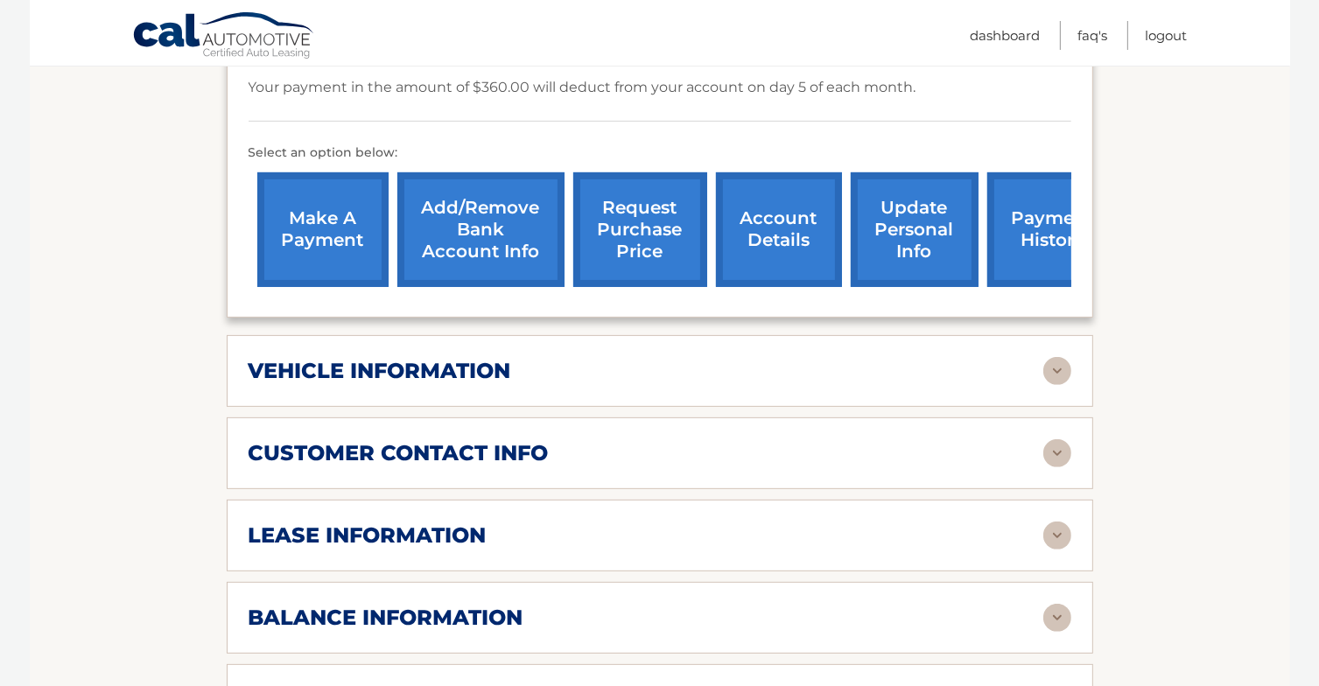
click at [609, 371] on div "vehicle information" at bounding box center [646, 371] width 795 height 26
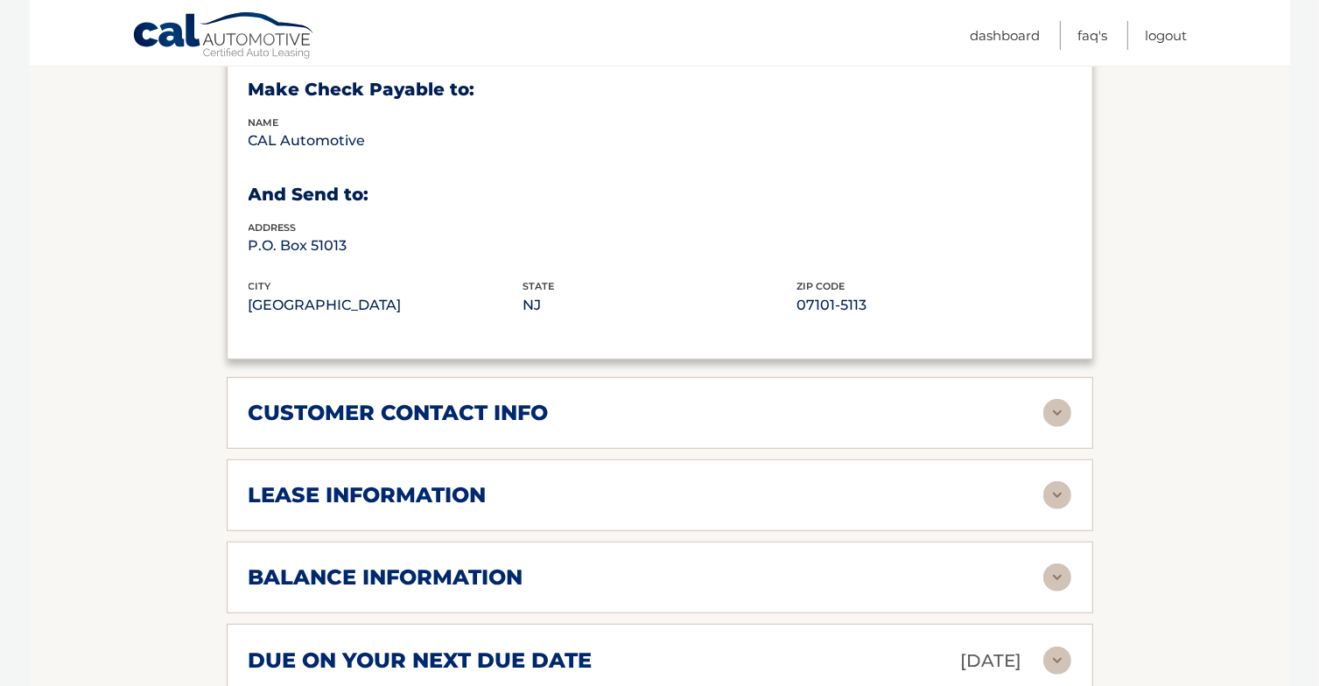
scroll to position [1002, 0]
click at [531, 413] on h2 "customer contact info" at bounding box center [399, 413] width 300 height 26
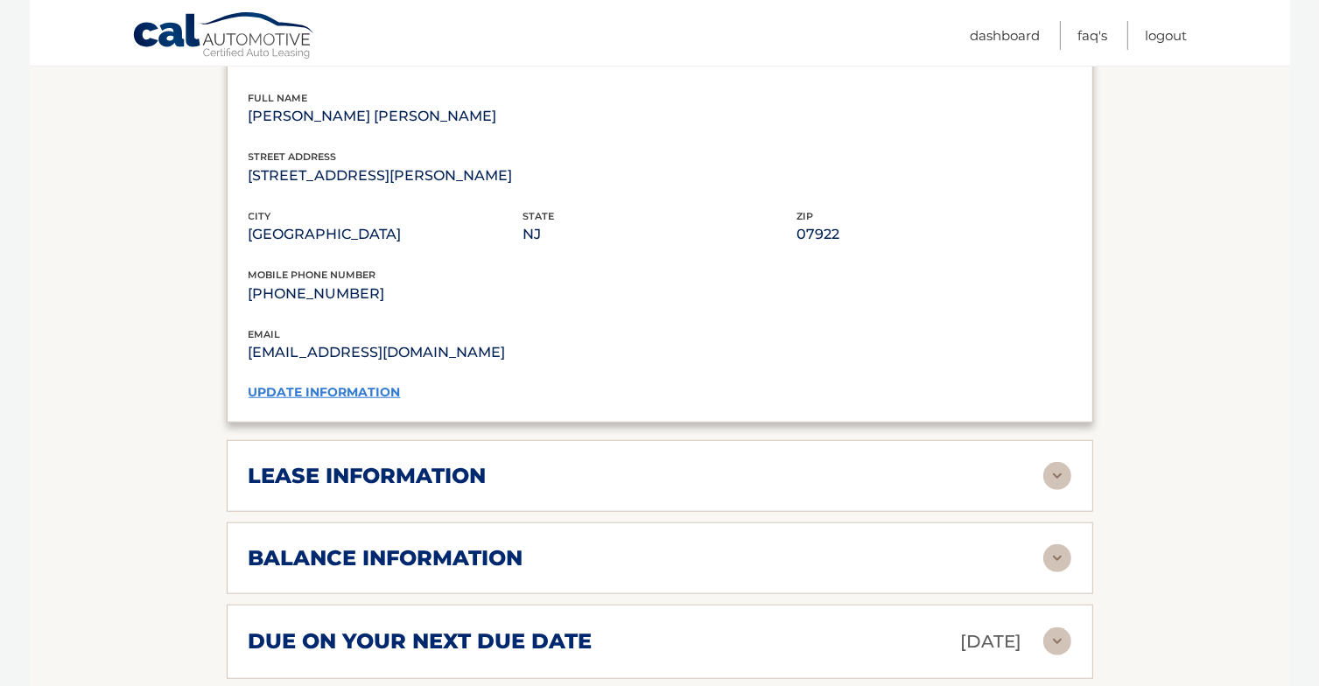
scroll to position [1366, 0]
